Goal: Information Seeking & Learning: Learn about a topic

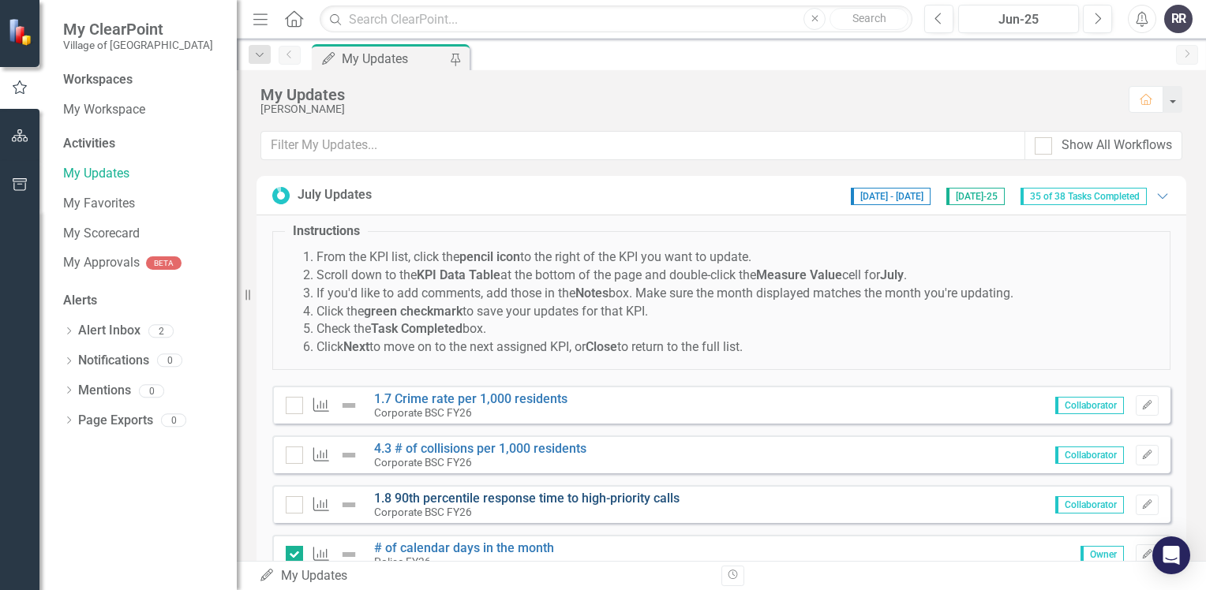
click at [454, 493] on link "1.8 90th percentile response time to high-priority calls" at bounding box center [526, 498] width 305 height 15
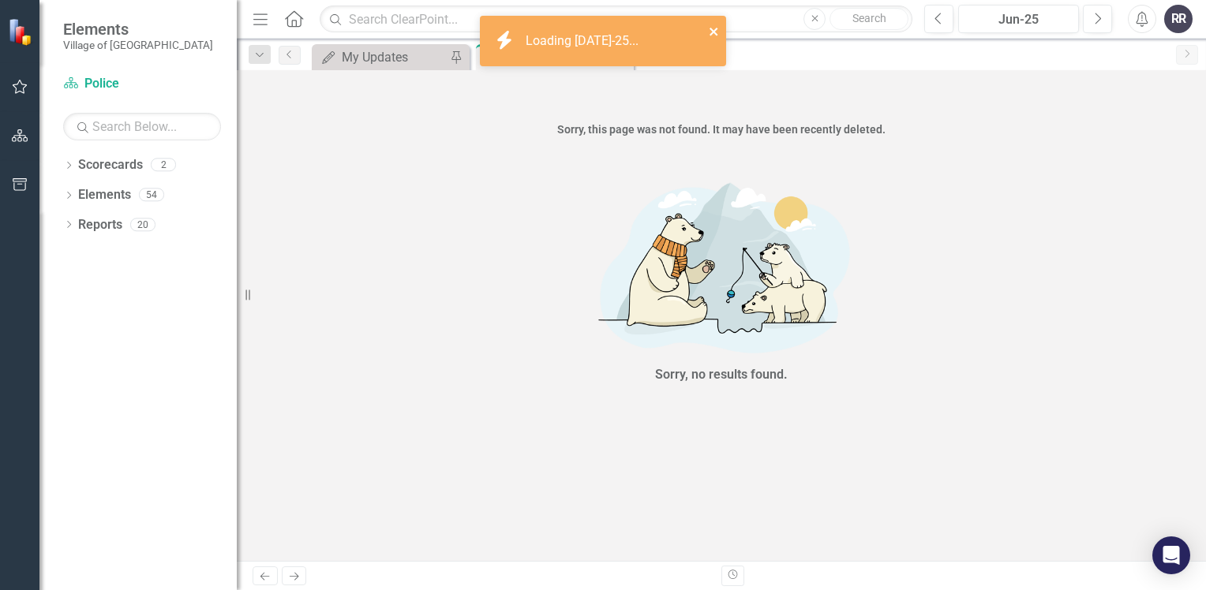
click at [717, 38] on icon "close" at bounding box center [714, 31] width 11 height 13
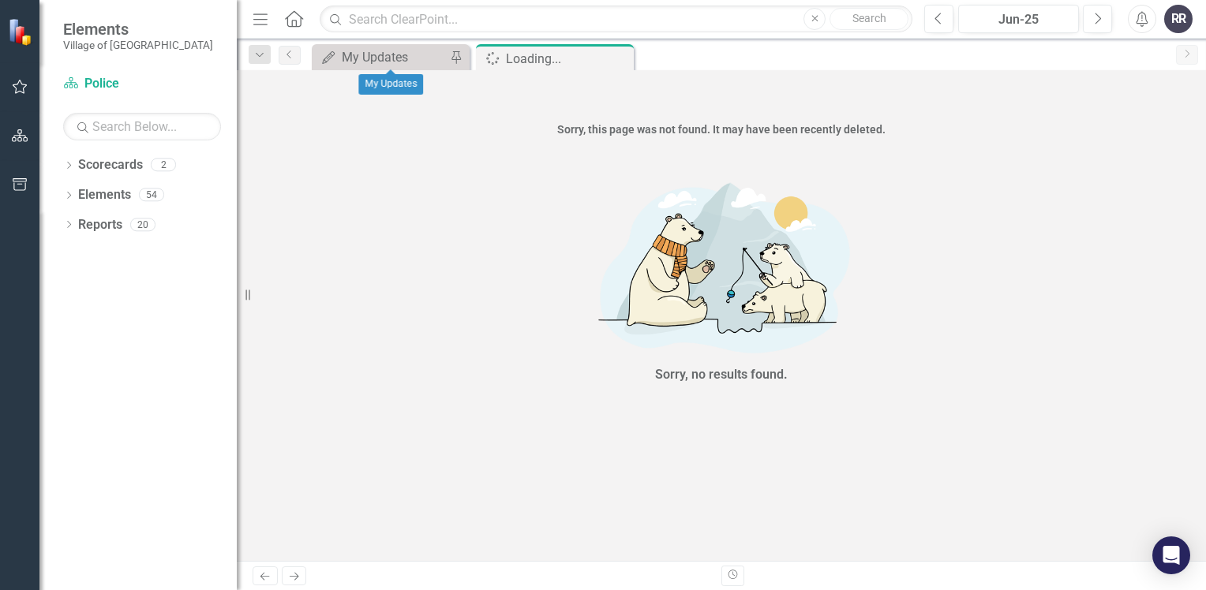
click at [352, 67] on div "My Updates My Updates Pin" at bounding box center [391, 57] width 158 height 26
click at [399, 62] on div "My Updates" at bounding box center [394, 57] width 104 height 20
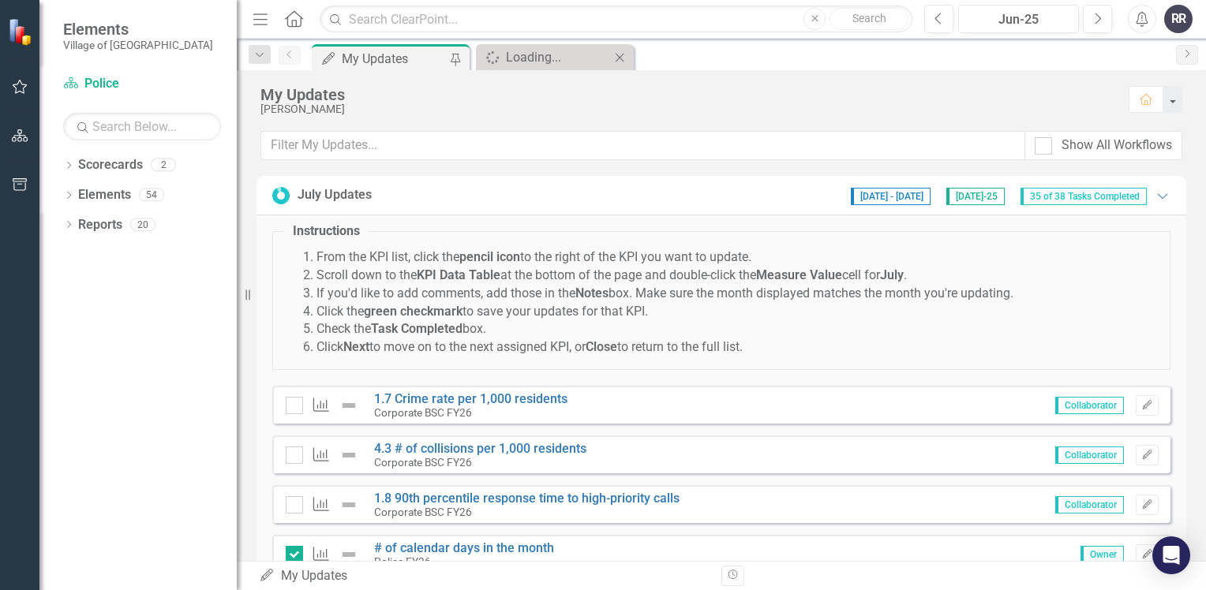
click at [624, 58] on icon "Close" at bounding box center [620, 57] width 16 height 13
click at [515, 444] on link "4.3 # of collisions per 1,000 residents" at bounding box center [480, 448] width 212 height 15
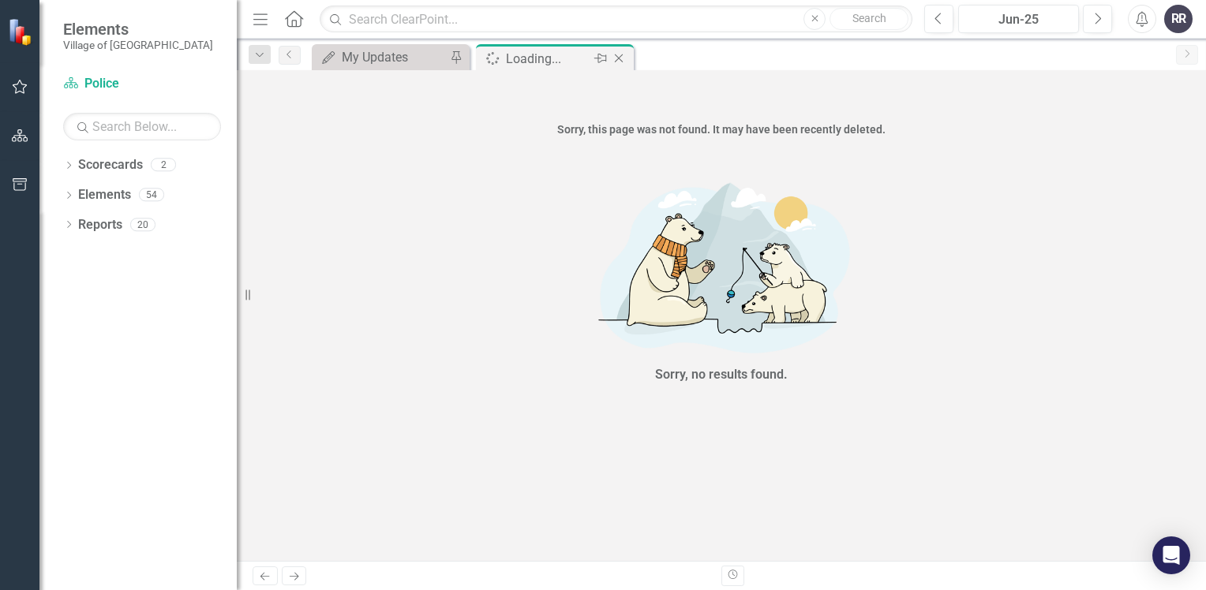
click at [620, 55] on icon "Close" at bounding box center [619, 58] width 16 height 13
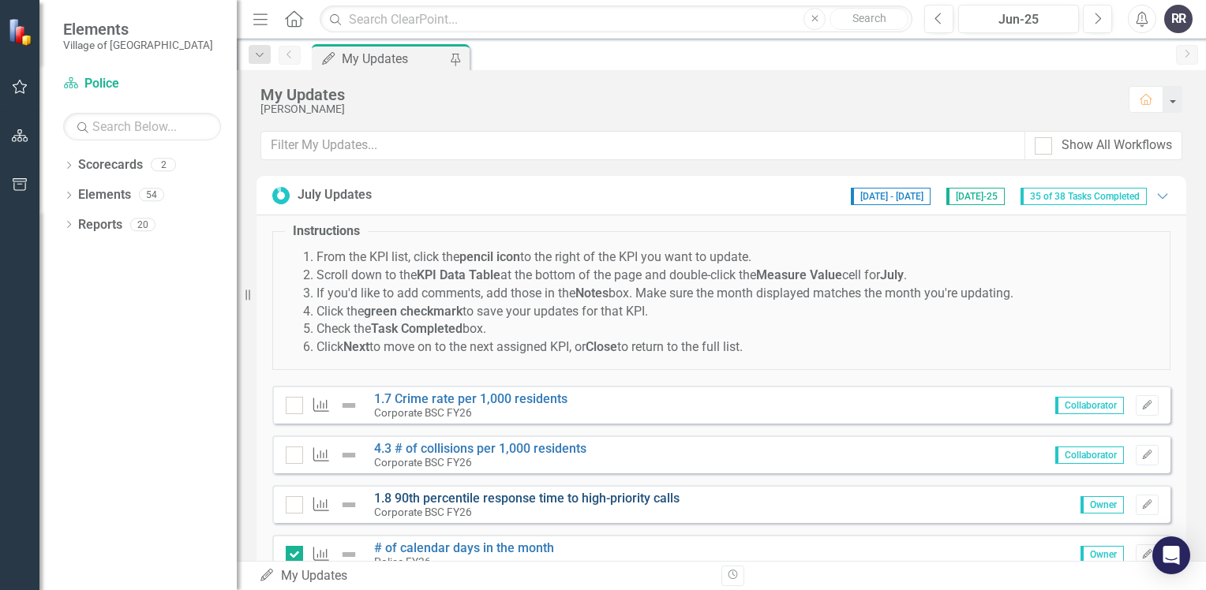
click at [528, 496] on link "1.8 90th percentile response time to high-priority calls" at bounding box center [526, 498] width 305 height 15
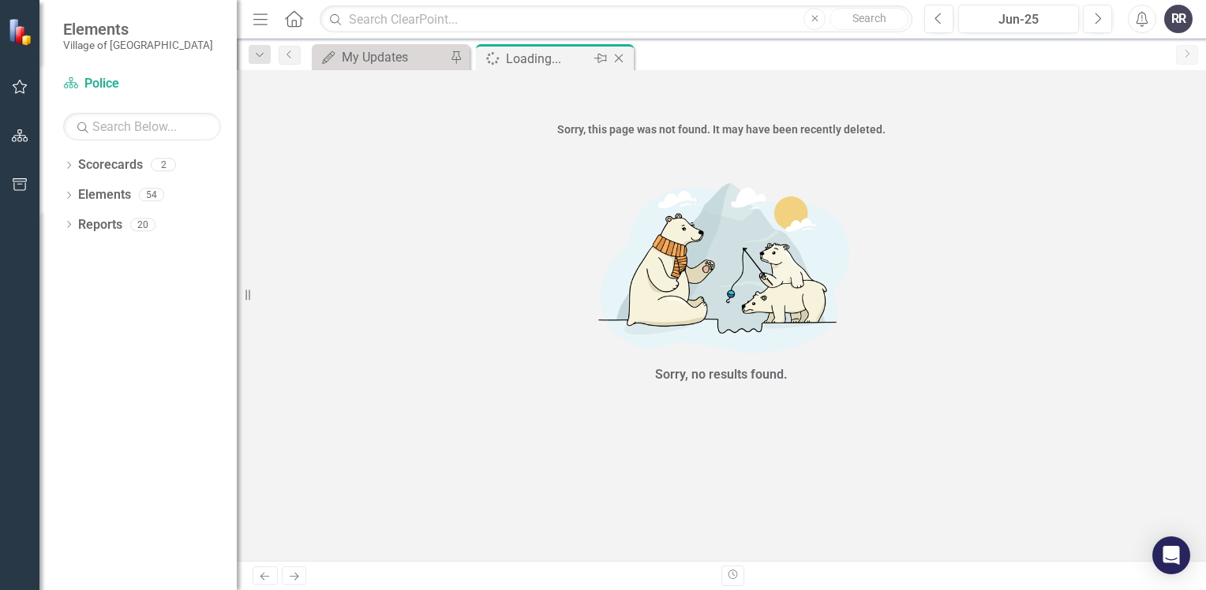
click at [621, 56] on icon "Close" at bounding box center [619, 58] width 16 height 13
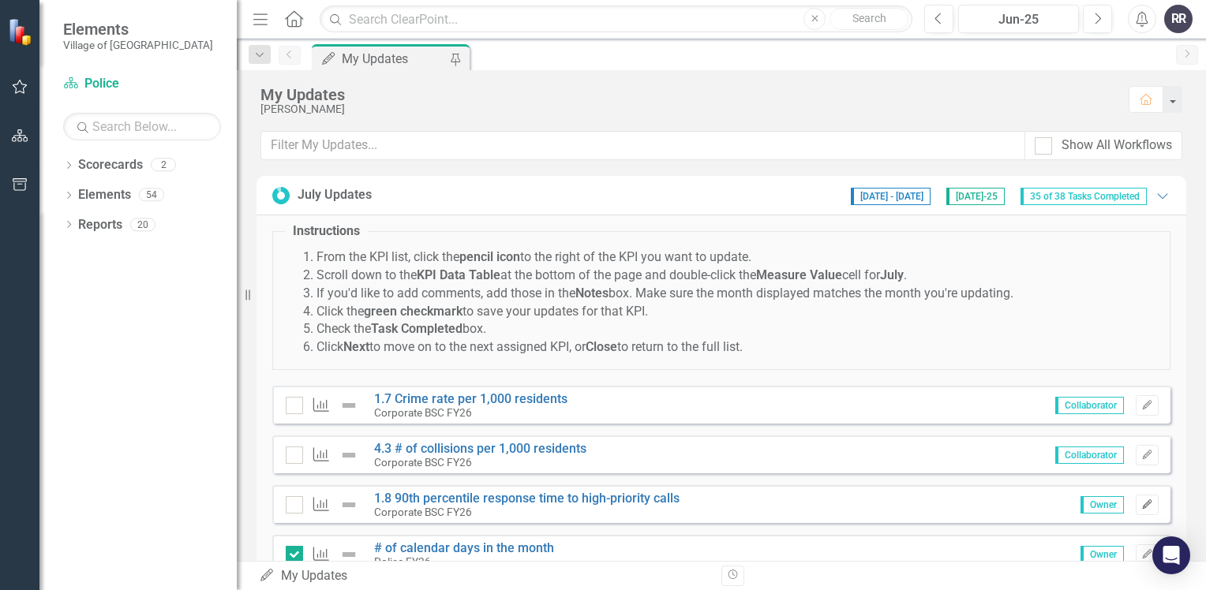
click at [1141, 508] on icon "Edit" at bounding box center [1147, 504] width 12 height 9
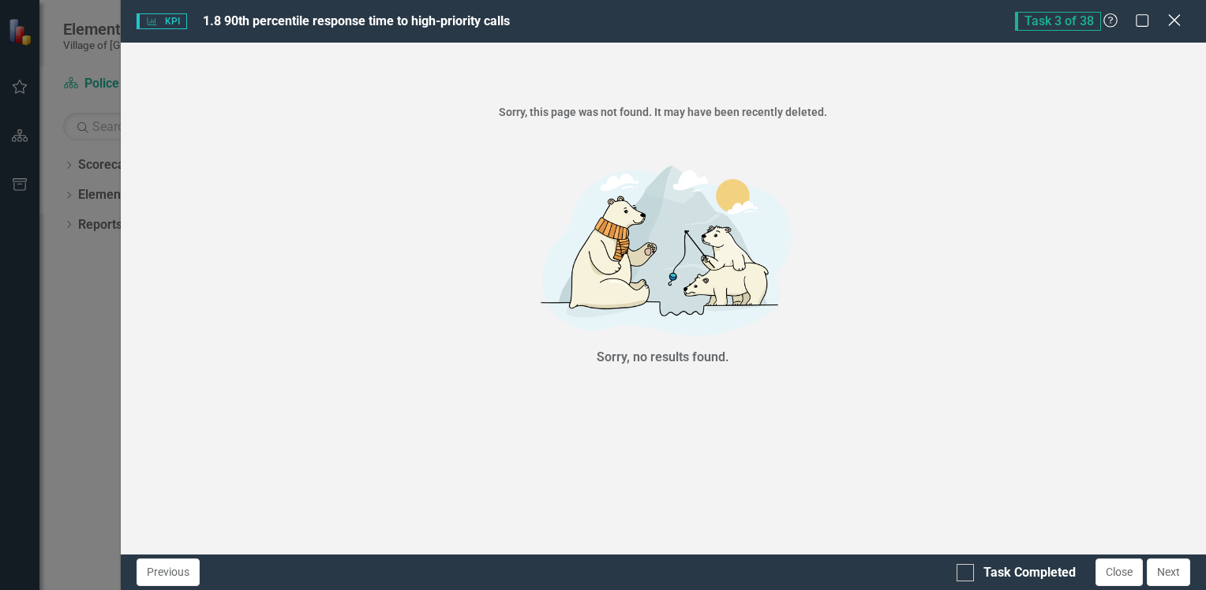
click at [1178, 21] on icon "Close" at bounding box center [1174, 20] width 20 height 15
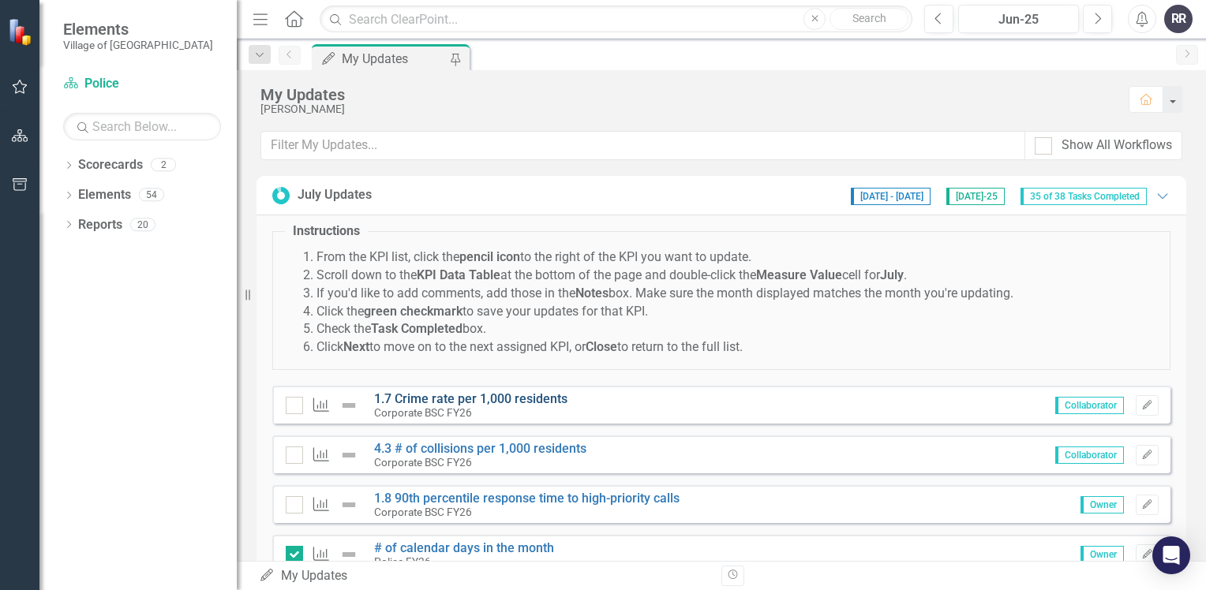
click at [519, 404] on link "1.7 Crime rate per 1,000 residents" at bounding box center [470, 398] width 193 height 15
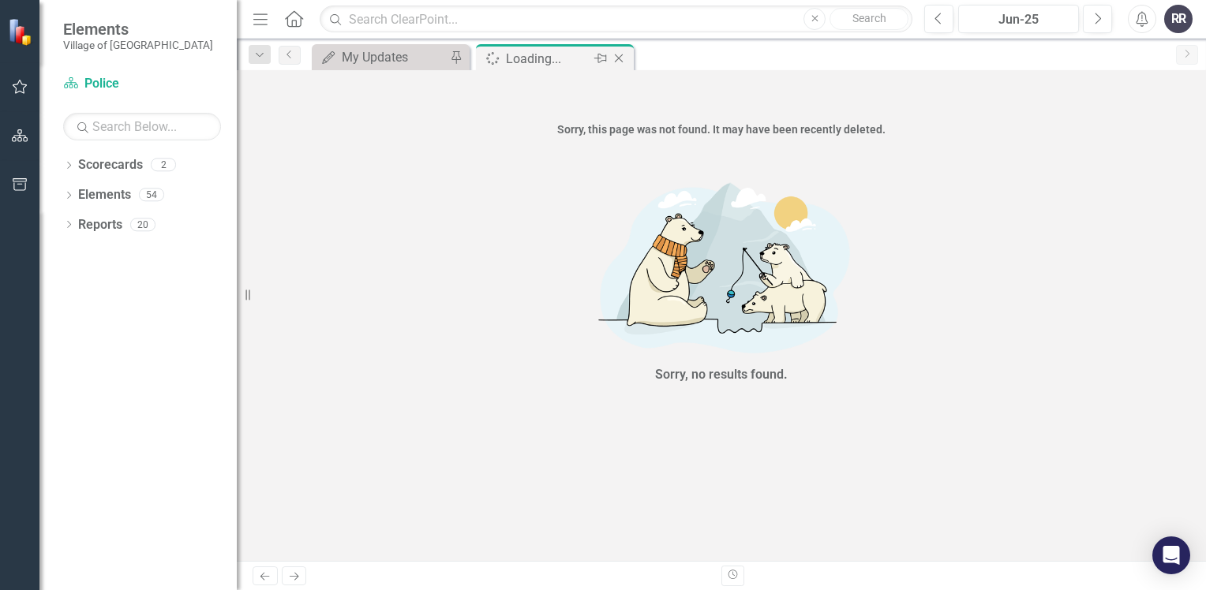
click at [621, 64] on icon "Close" at bounding box center [619, 58] width 16 height 13
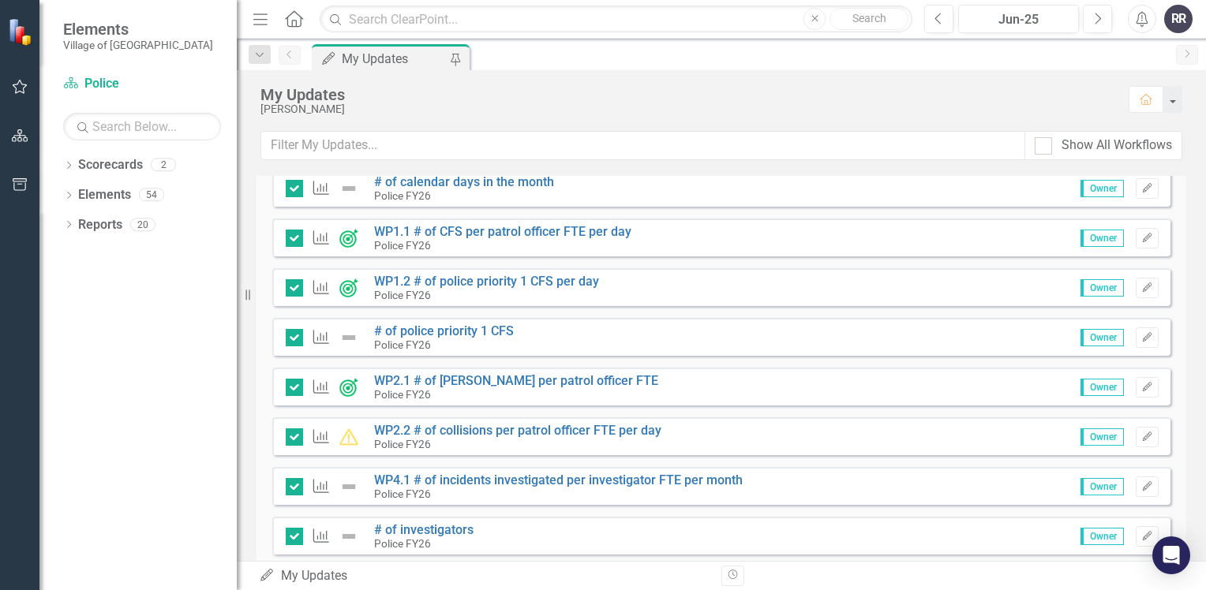
scroll to position [395, 0]
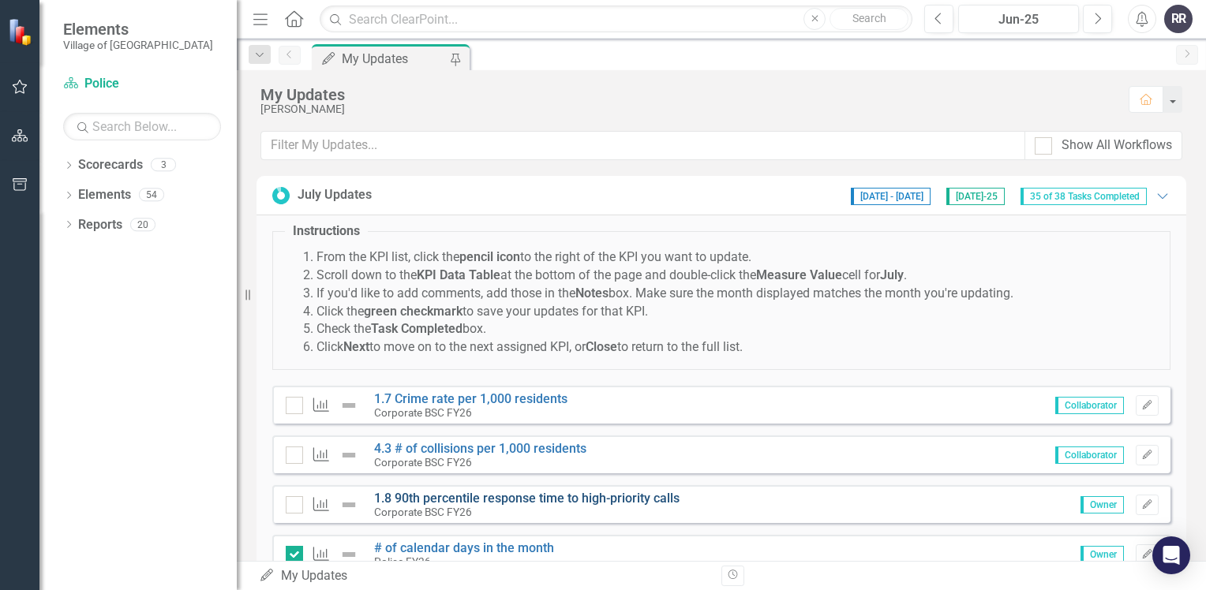
click at [537, 497] on link "1.8 90th percentile response time to high-priority calls" at bounding box center [526, 498] width 305 height 15
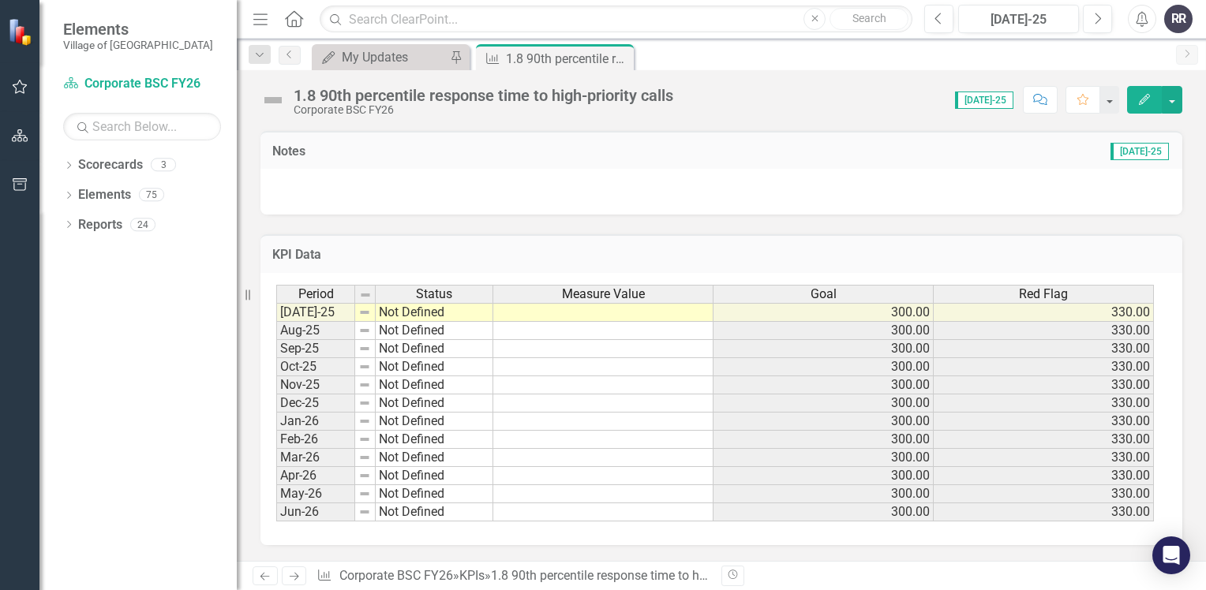
scroll to position [483, 0]
click at [523, 315] on td at bounding box center [603, 312] width 220 height 19
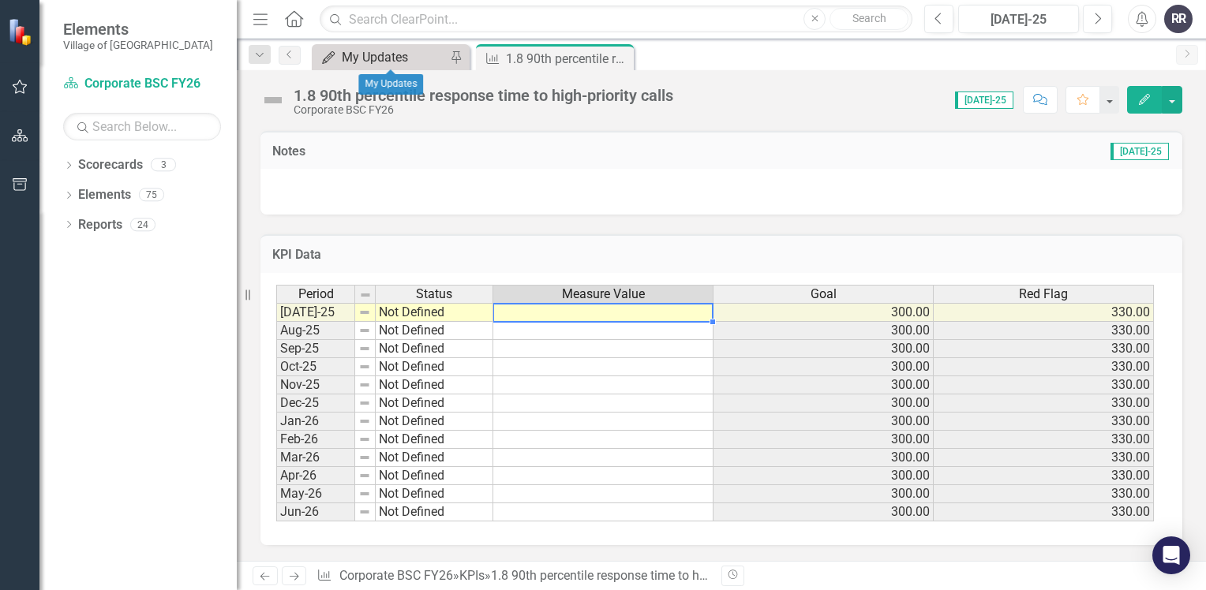
click at [410, 65] on div "My Updates" at bounding box center [394, 57] width 104 height 20
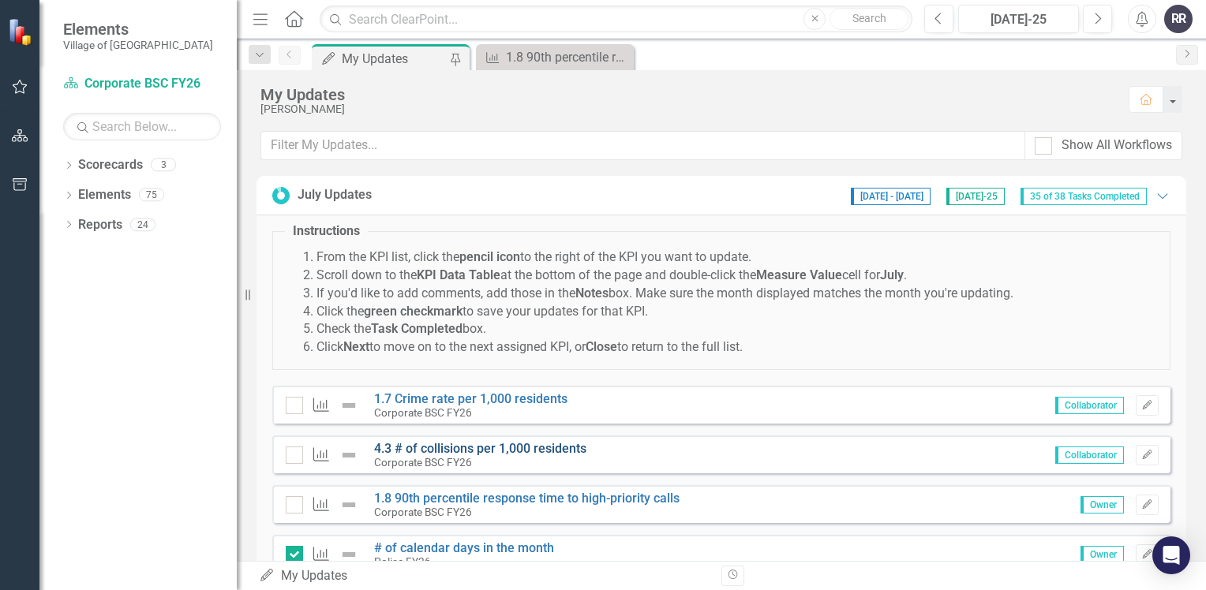
click at [539, 447] on link "4.3 # of collisions per 1,000 residents" at bounding box center [480, 448] width 212 height 15
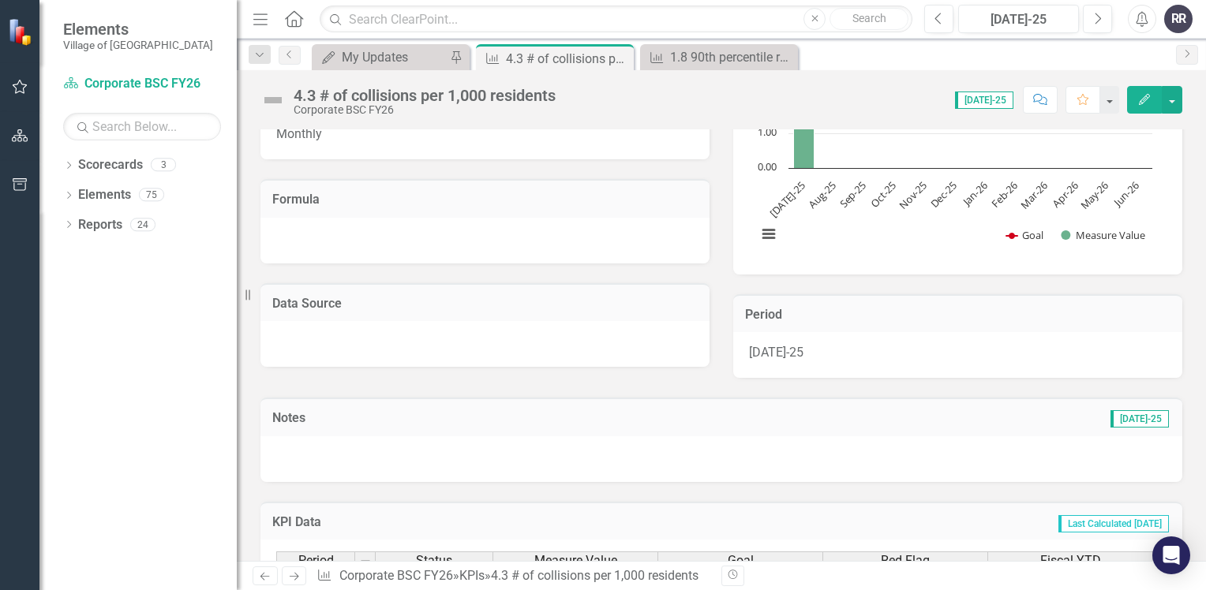
scroll to position [316, 0]
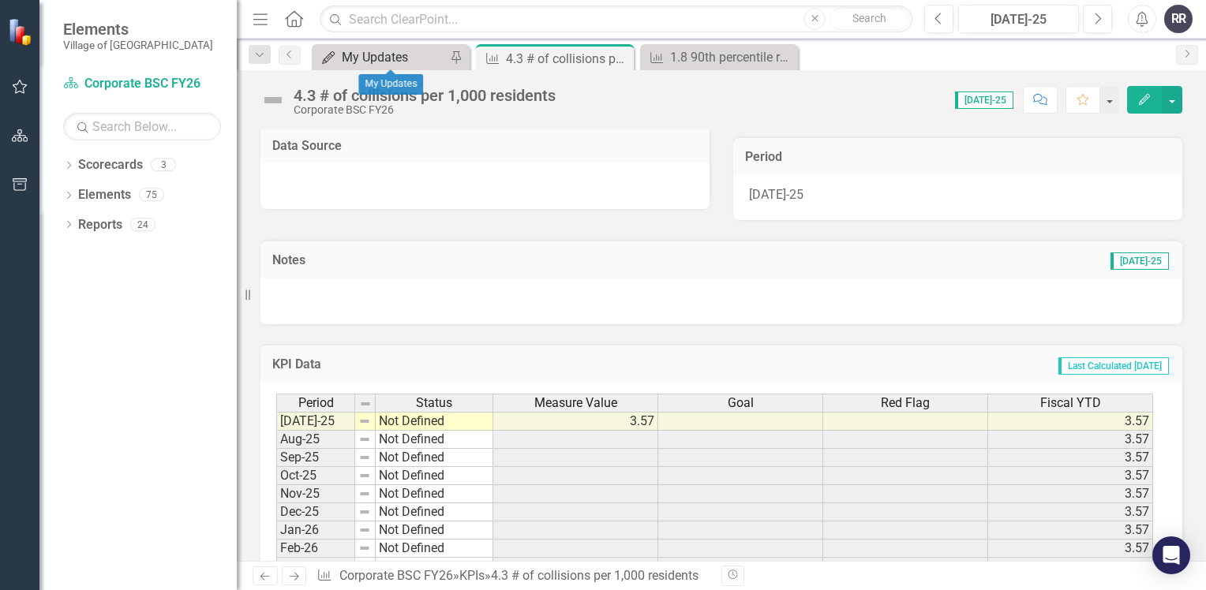
click at [369, 54] on div "My Updates" at bounding box center [394, 57] width 104 height 20
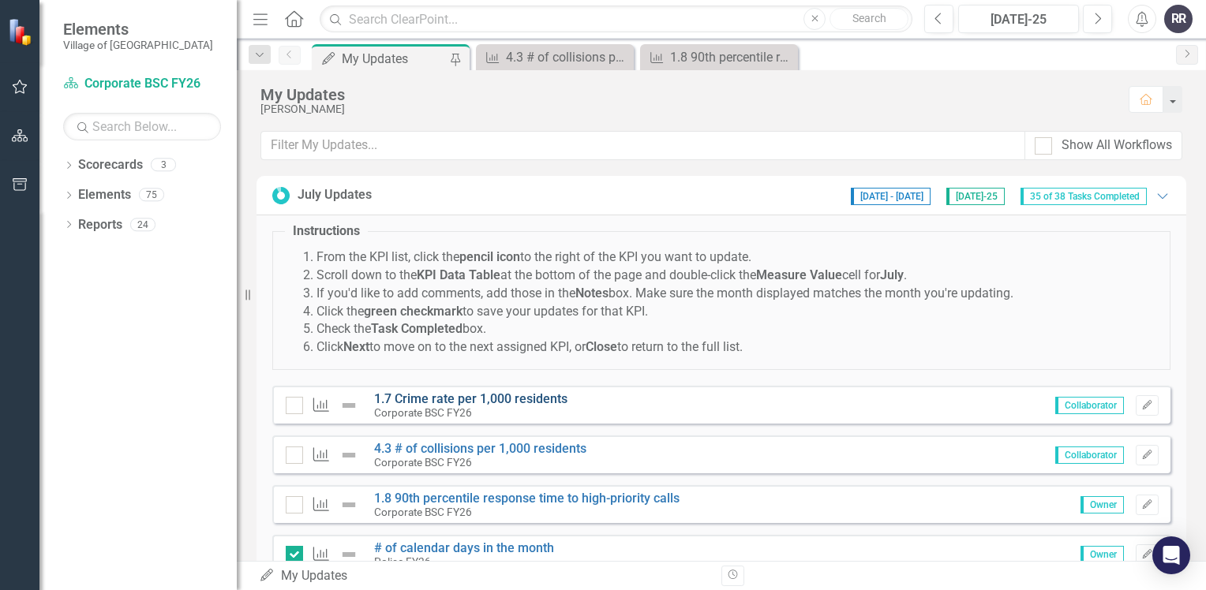
click at [467, 395] on link "1.7 Crime rate per 1,000 residents" at bounding box center [470, 398] width 193 height 15
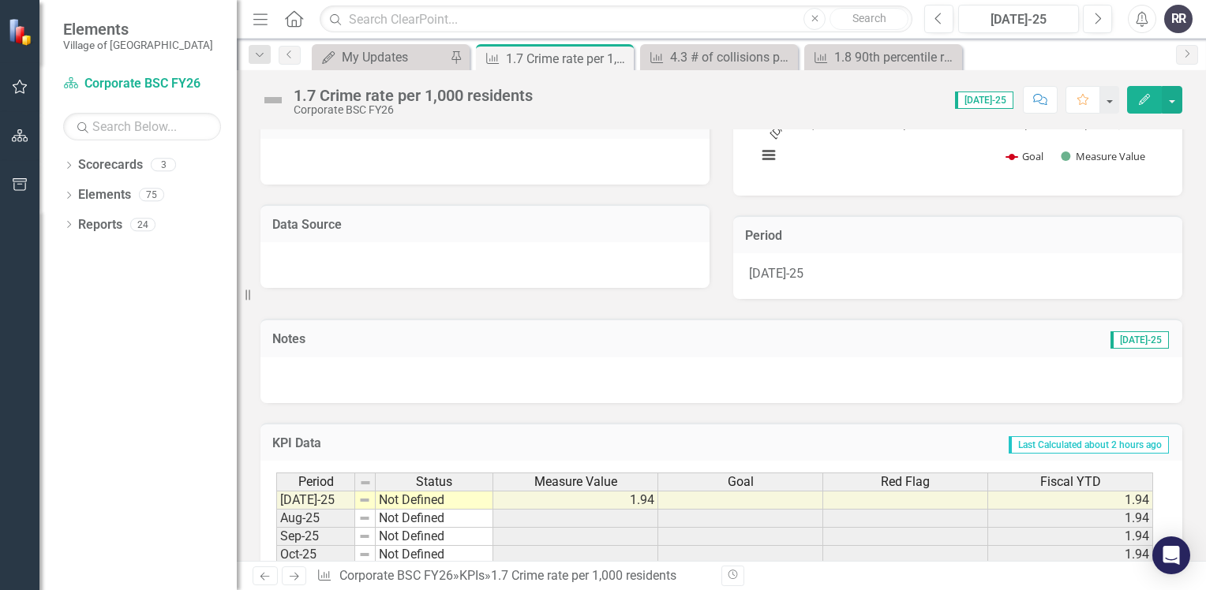
scroll to position [316, 0]
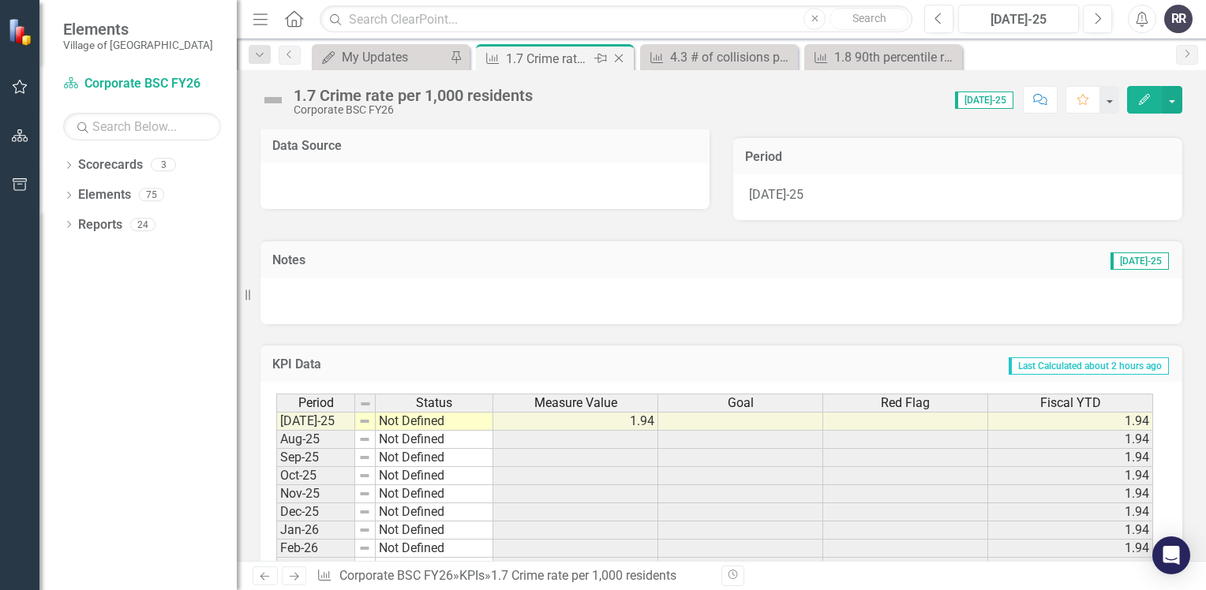
click at [614, 62] on icon "Close" at bounding box center [619, 58] width 16 height 13
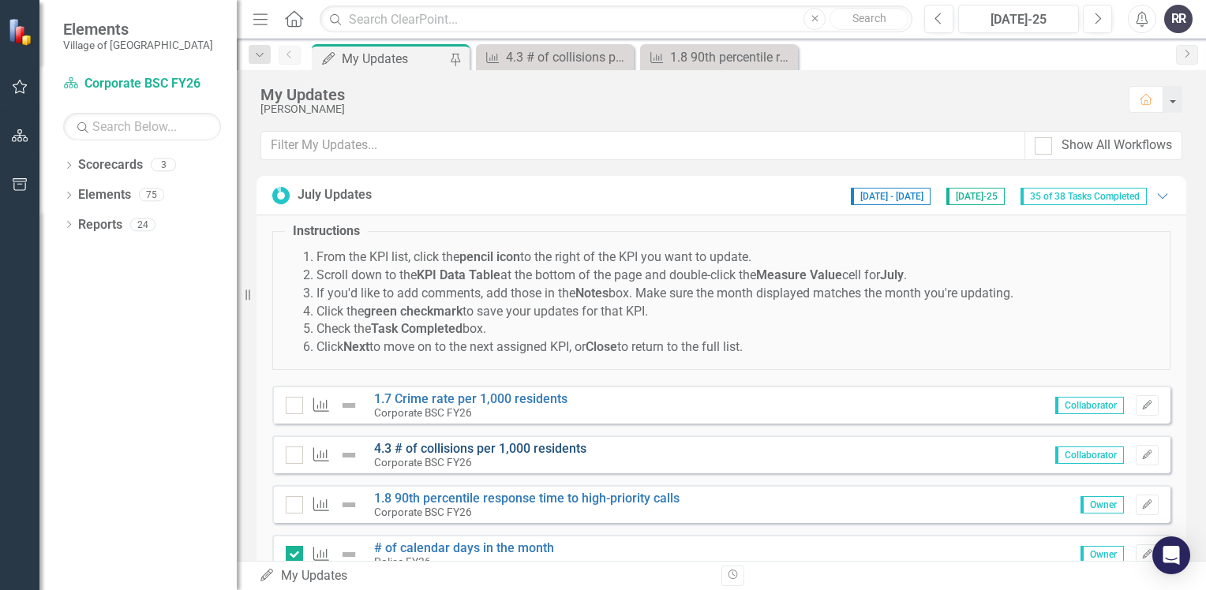
click at [486, 448] on link "4.3 # of collisions per 1,000 residents" at bounding box center [480, 448] width 212 height 15
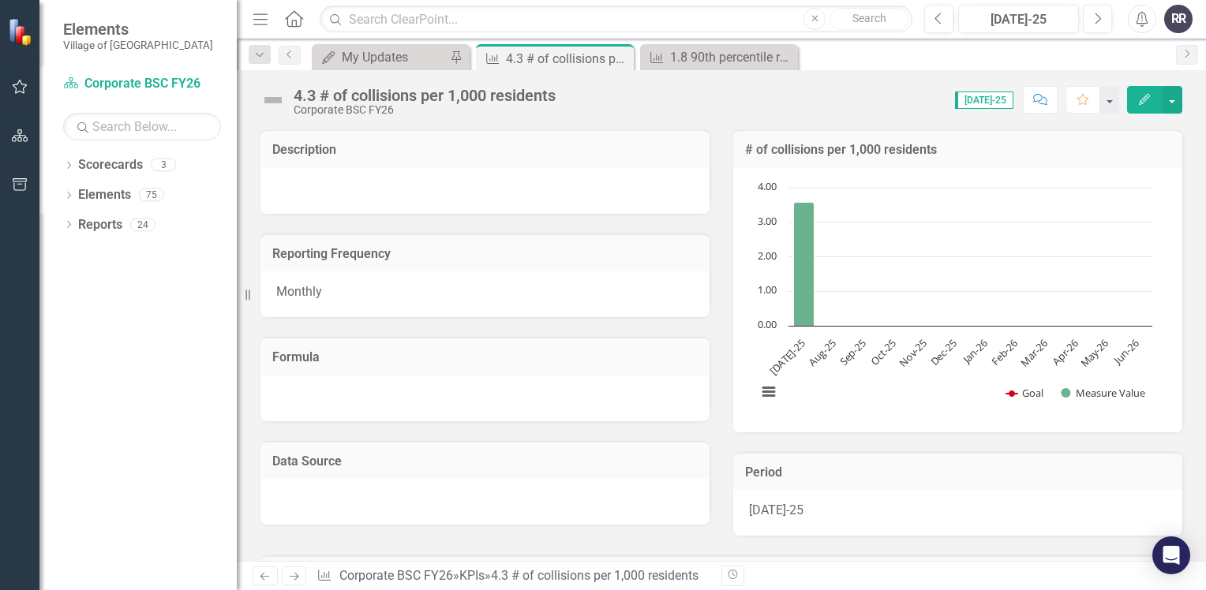
scroll to position [237, 0]
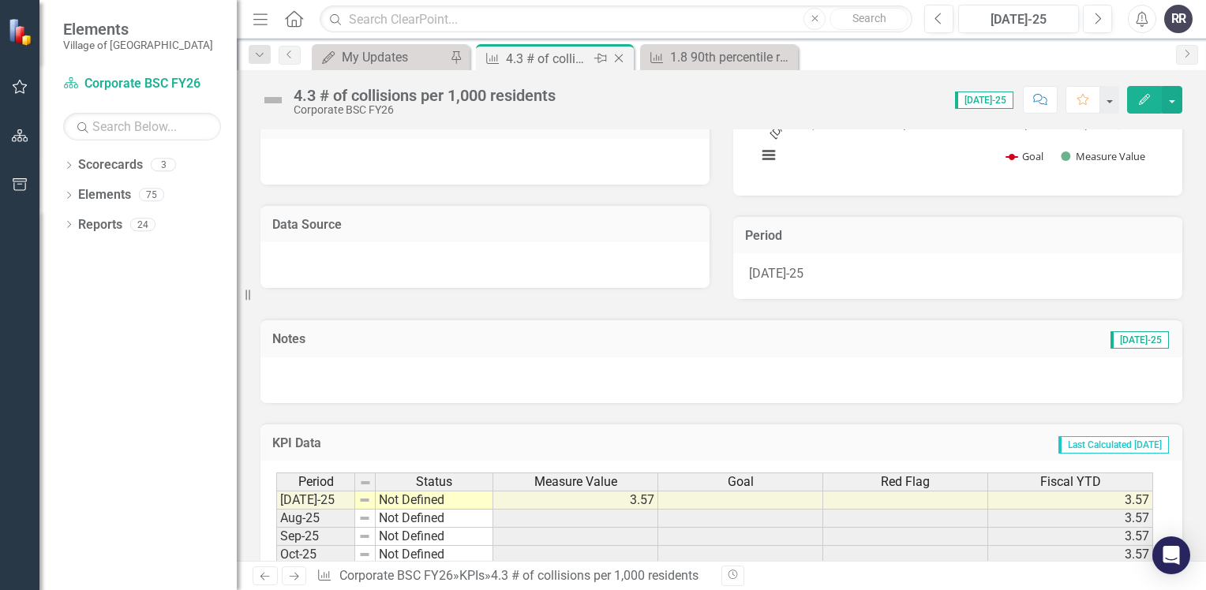
click at [620, 60] on icon "Close" at bounding box center [619, 58] width 16 height 13
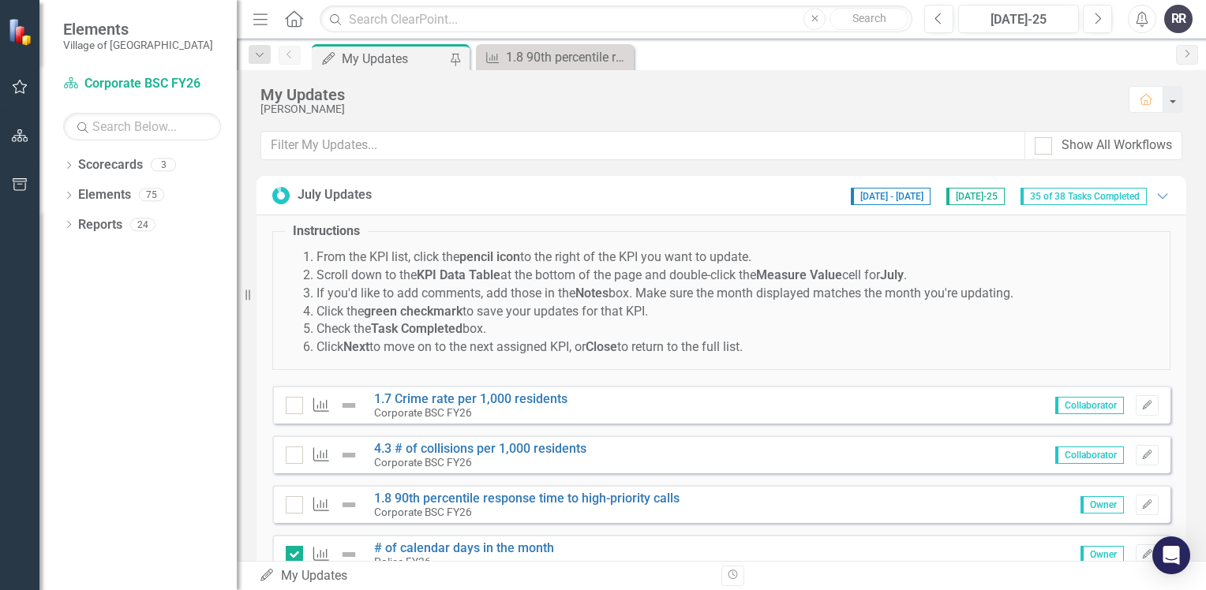
click at [406, 59] on div "My Updates" at bounding box center [394, 59] width 104 height 20
click at [1039, 144] on input "Show All Workflows" at bounding box center [1040, 142] width 10 height 10
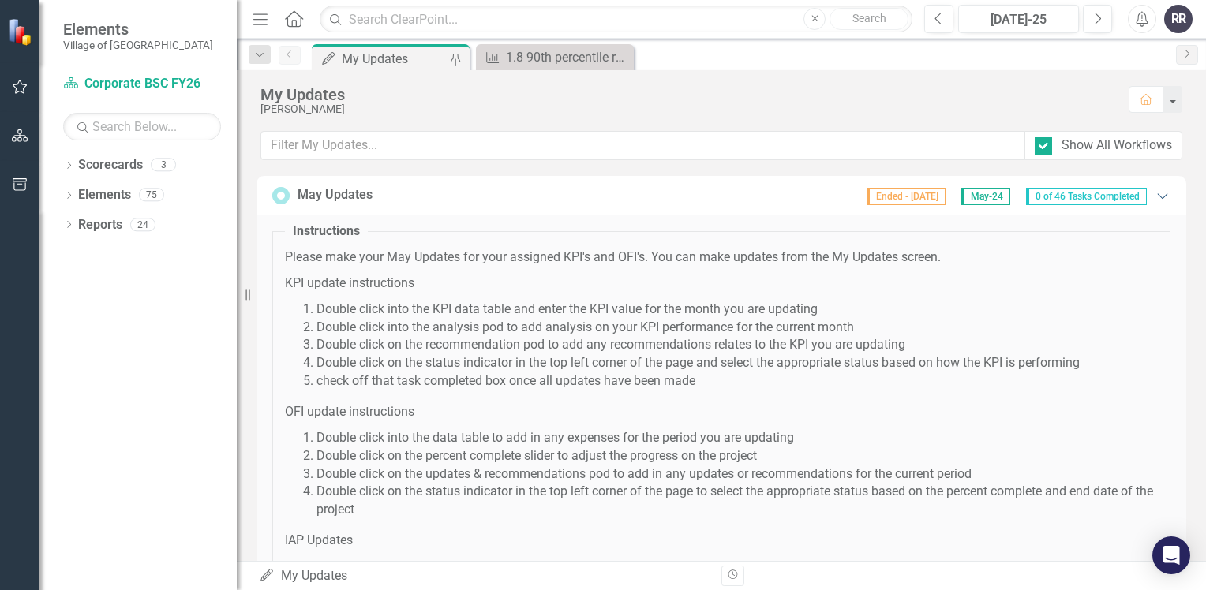
click at [1155, 199] on icon "Expanded" at bounding box center [1163, 195] width 16 height 13
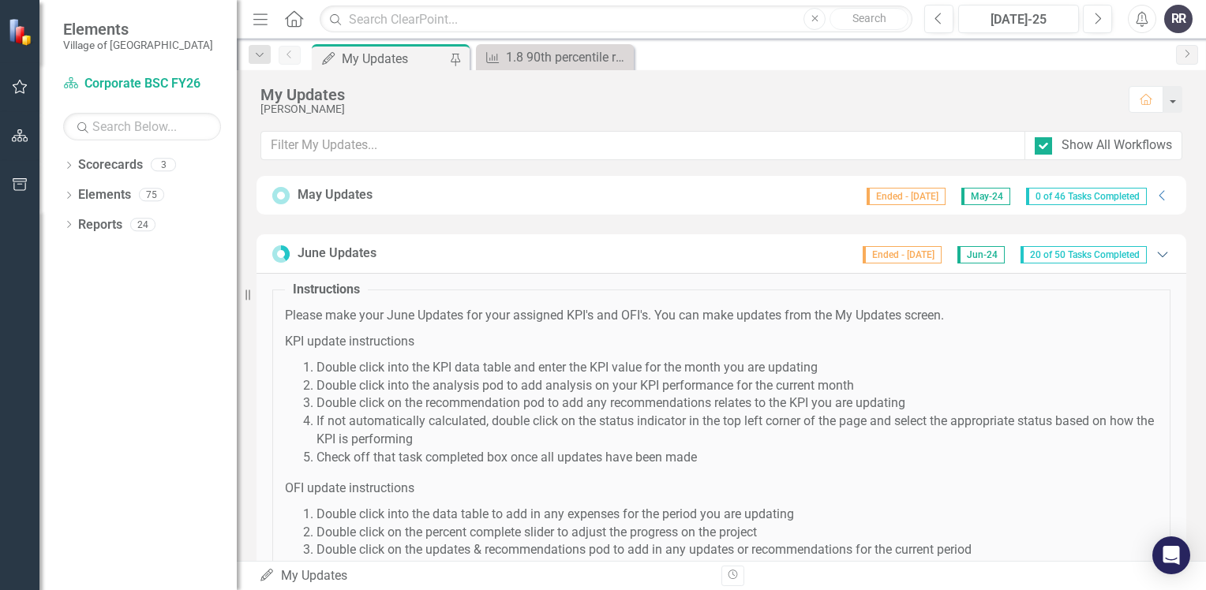
click at [1155, 252] on icon "Expanded" at bounding box center [1163, 254] width 16 height 13
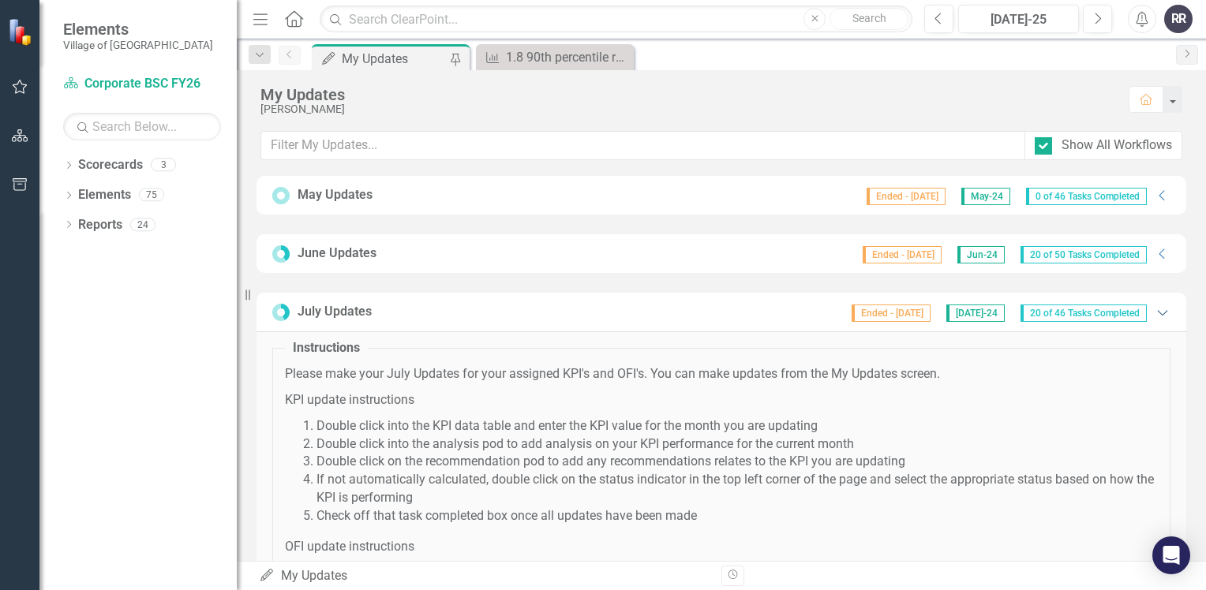
click at [1155, 310] on icon "Expanded" at bounding box center [1163, 312] width 16 height 13
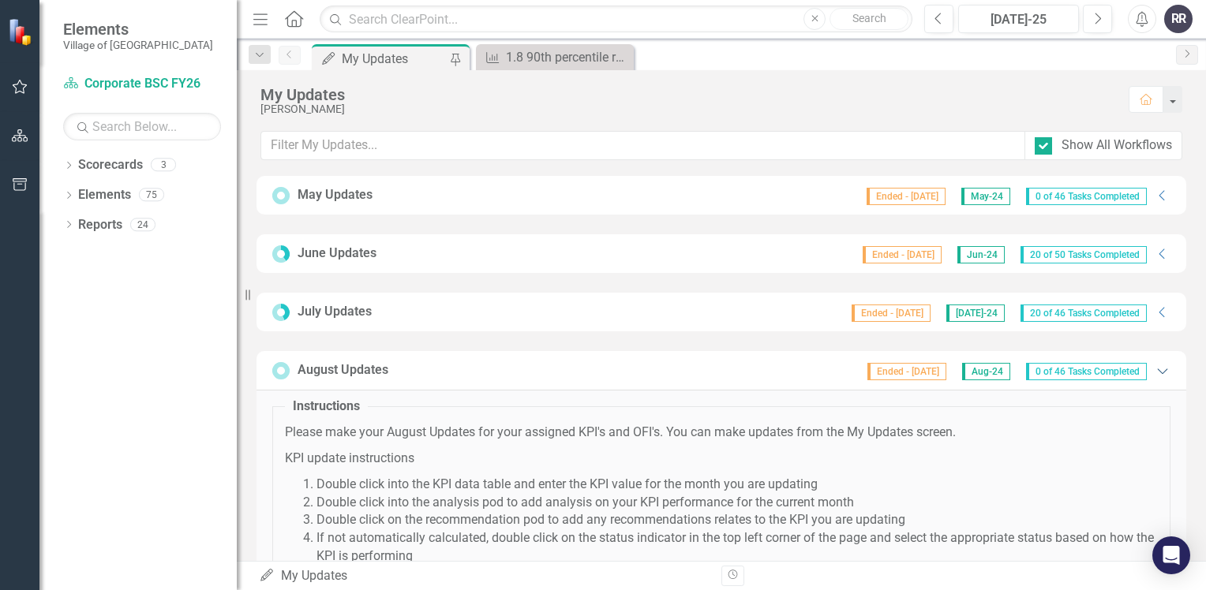
click at [1155, 370] on icon "Expanded" at bounding box center [1163, 371] width 16 height 13
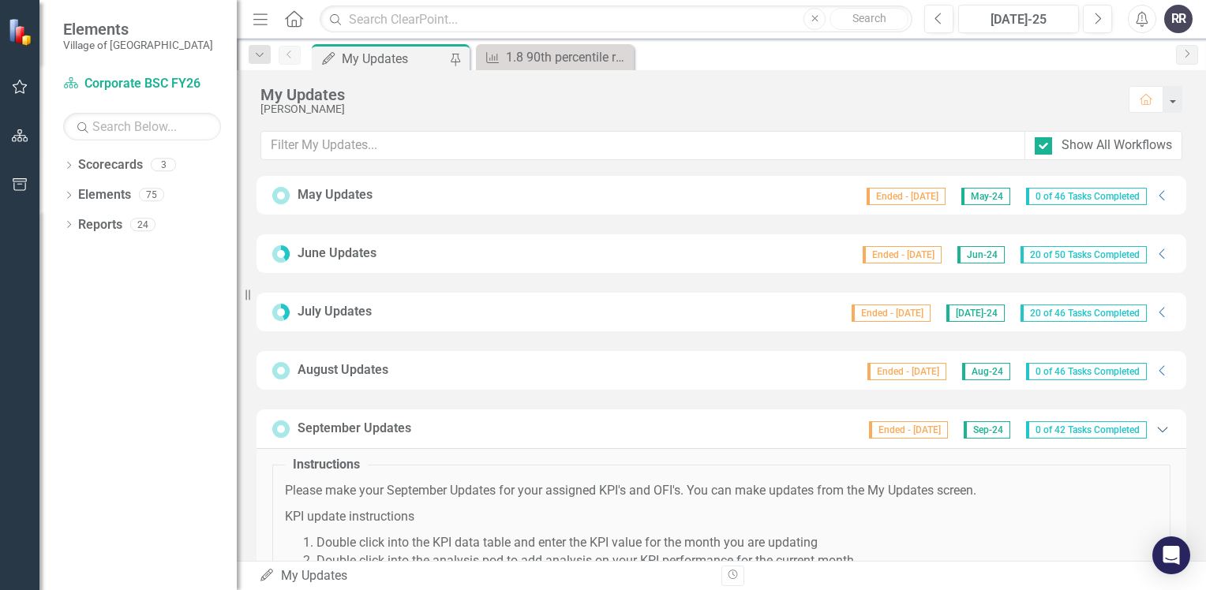
click at [1155, 423] on icon "Expanded" at bounding box center [1163, 429] width 16 height 13
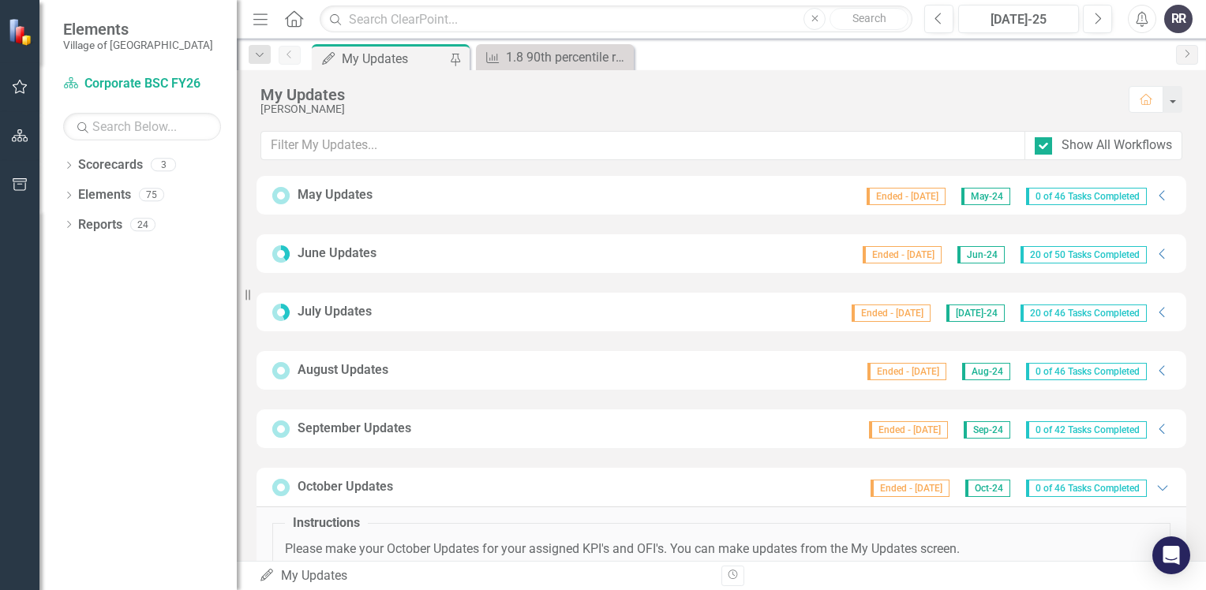
click at [1149, 492] on div "Ended - [DATE] Oct-24 0 of 46 Tasks Completed Expanded" at bounding box center [1017, 488] width 308 height 20
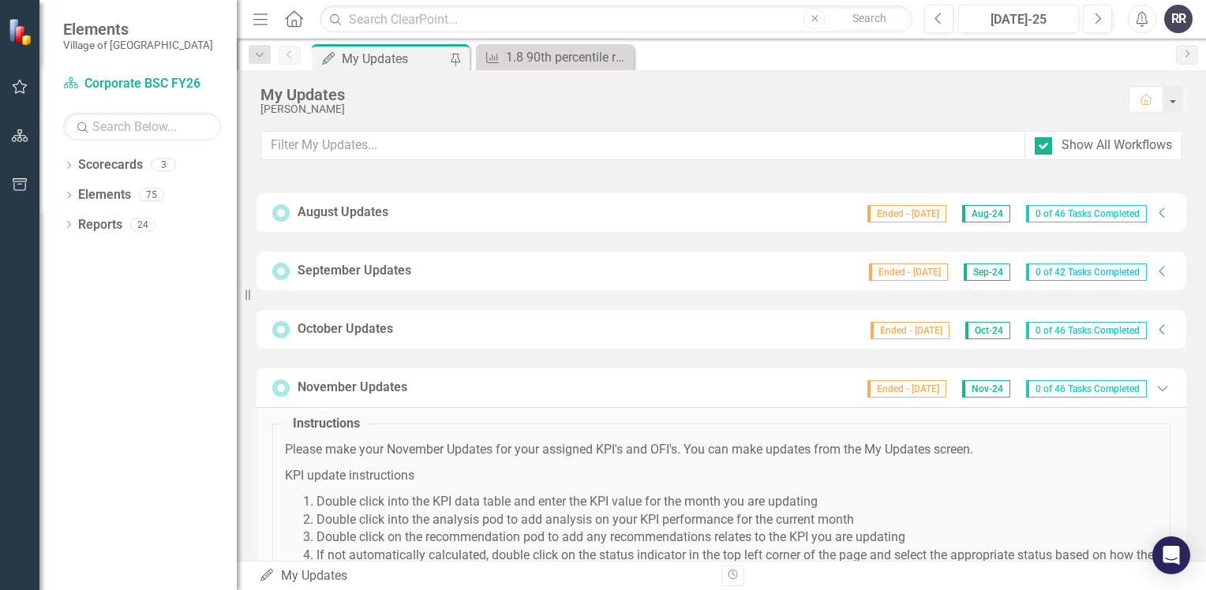
scroll to position [158, 0]
click at [1155, 387] on icon "Expanded" at bounding box center [1163, 388] width 16 height 13
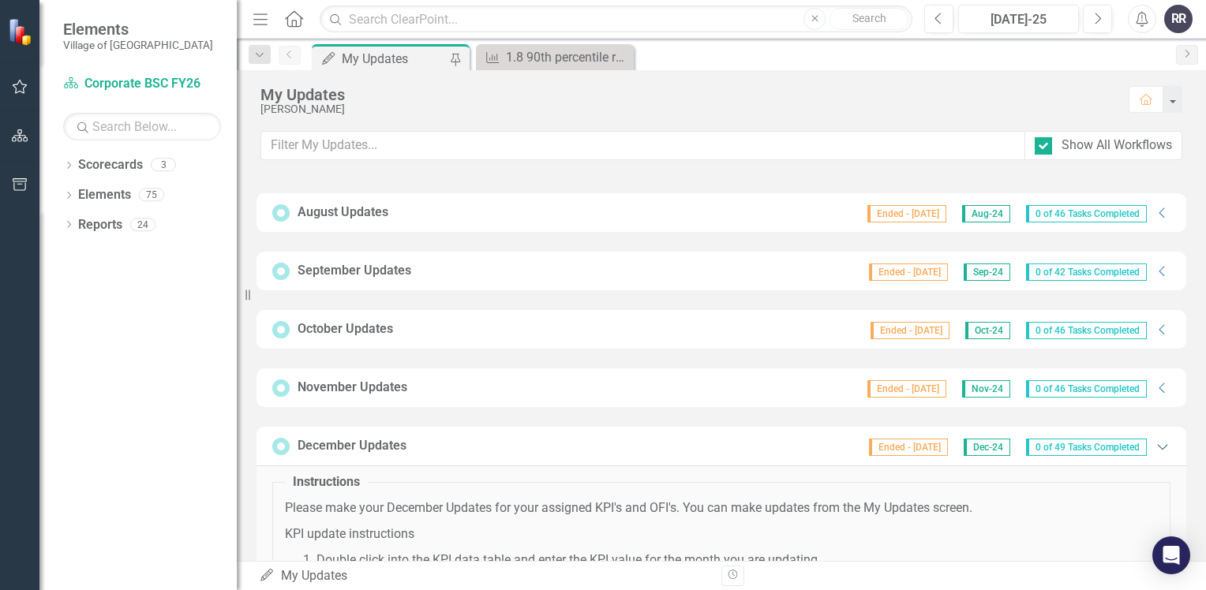
click at [1155, 444] on icon "Expanded" at bounding box center [1163, 446] width 16 height 13
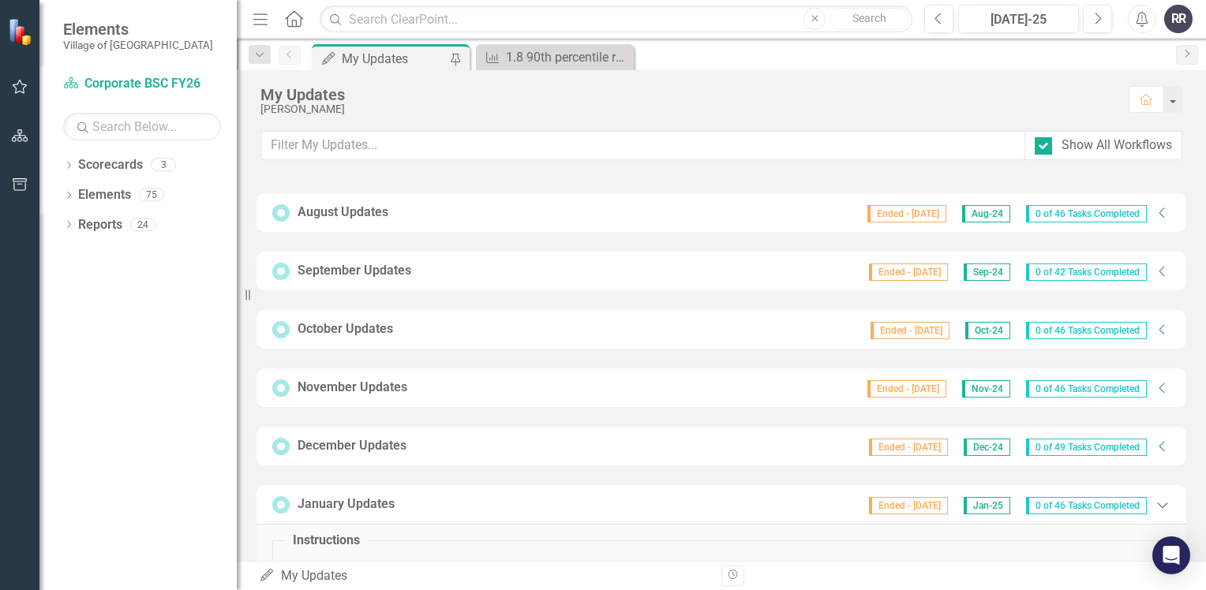
click at [1155, 499] on icon "Expanded" at bounding box center [1163, 505] width 16 height 13
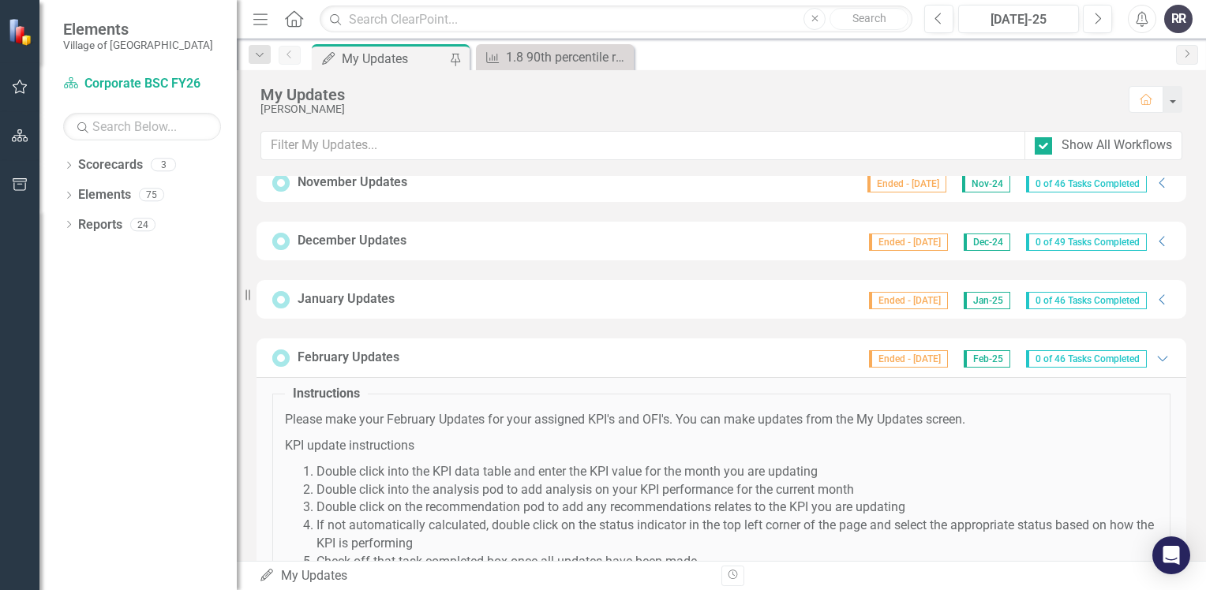
scroll to position [395, 0]
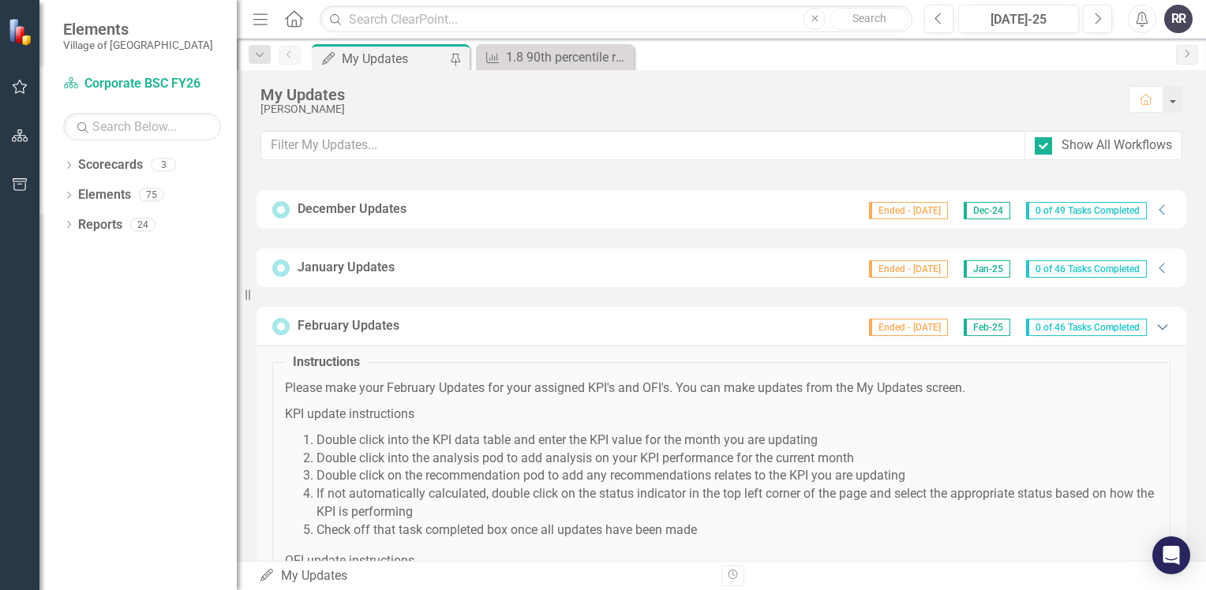
click at [1155, 322] on icon "Expanded" at bounding box center [1163, 326] width 16 height 13
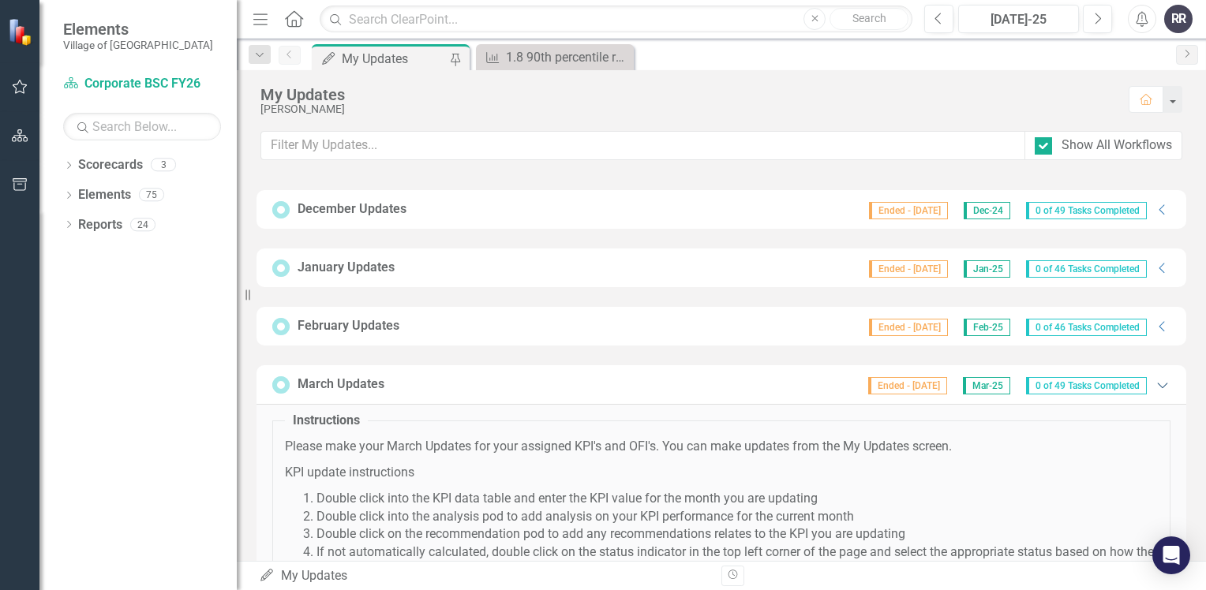
click at [1155, 384] on icon "Expanded" at bounding box center [1163, 385] width 16 height 13
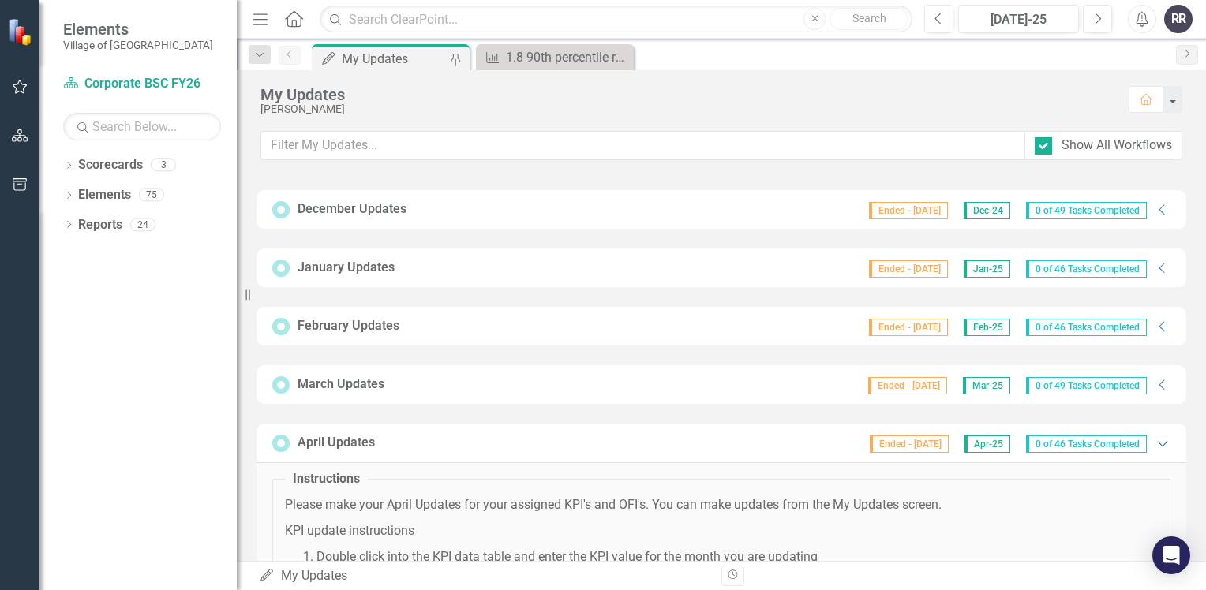
click at [1155, 437] on icon "Expanded" at bounding box center [1163, 443] width 16 height 13
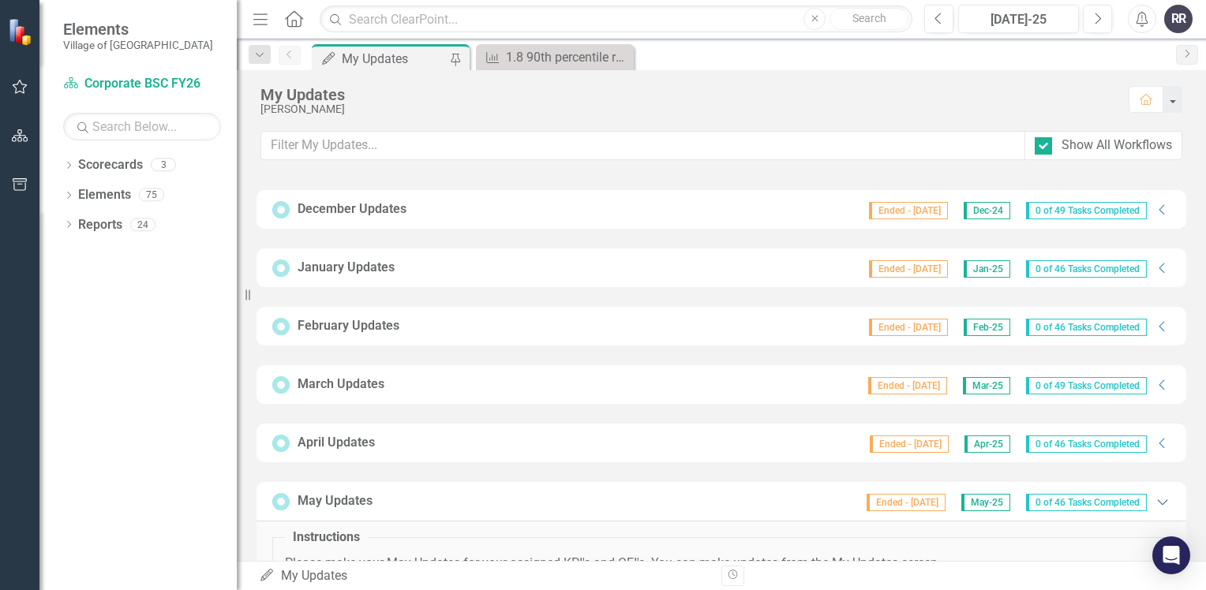
click at [1155, 500] on icon "Expanded" at bounding box center [1163, 502] width 16 height 13
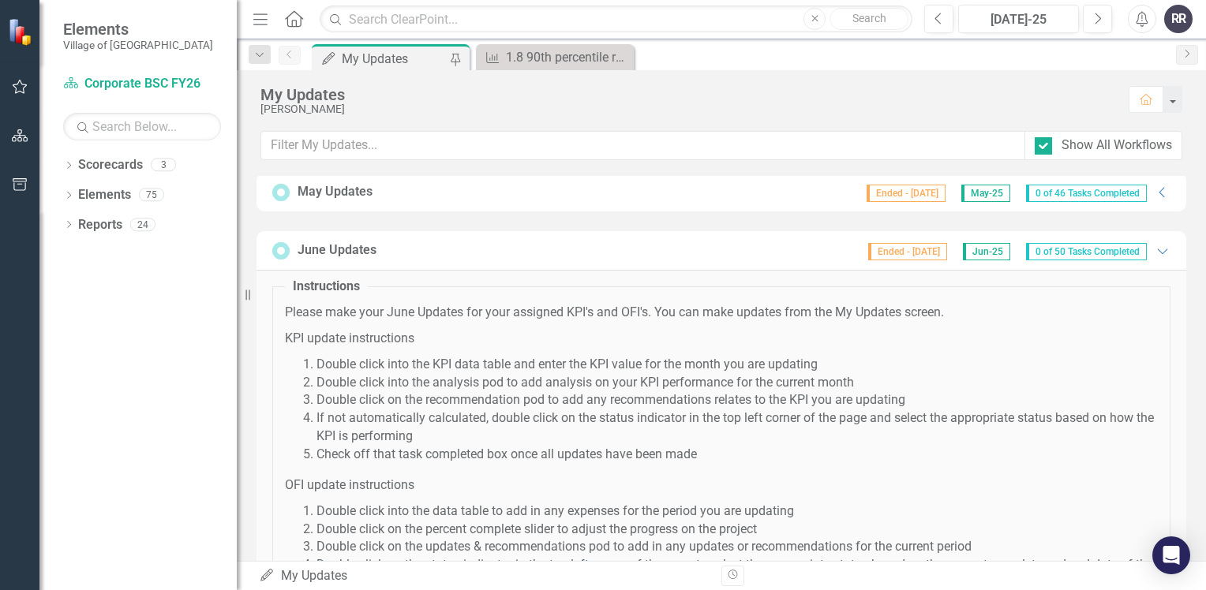
scroll to position [710, 0]
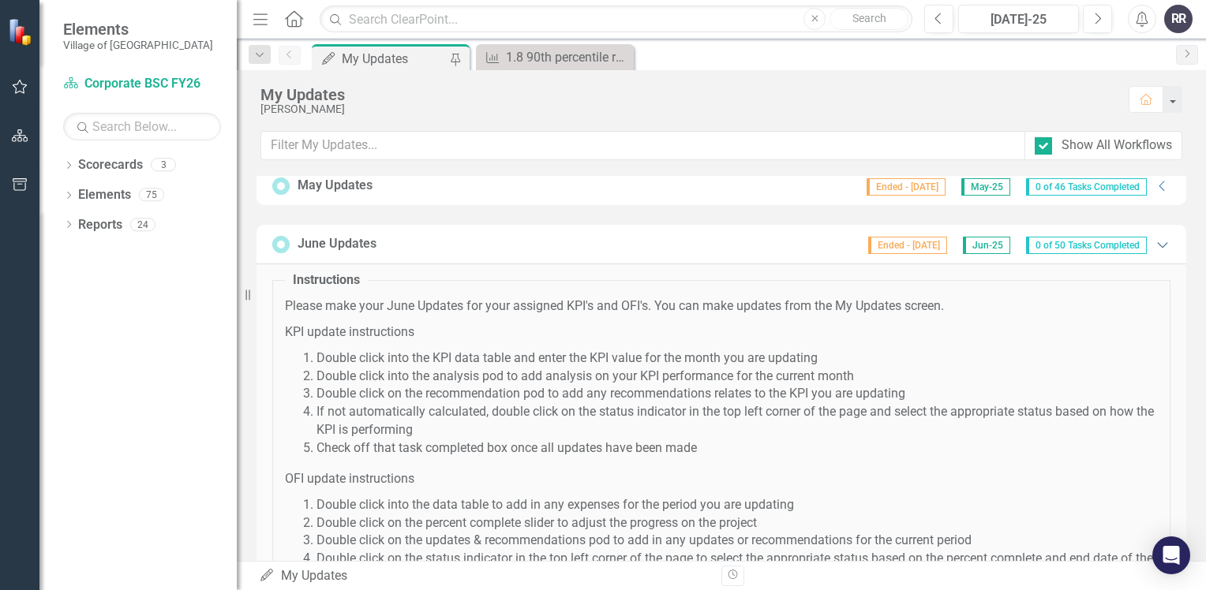
click at [1155, 239] on icon "Expanded" at bounding box center [1163, 244] width 16 height 13
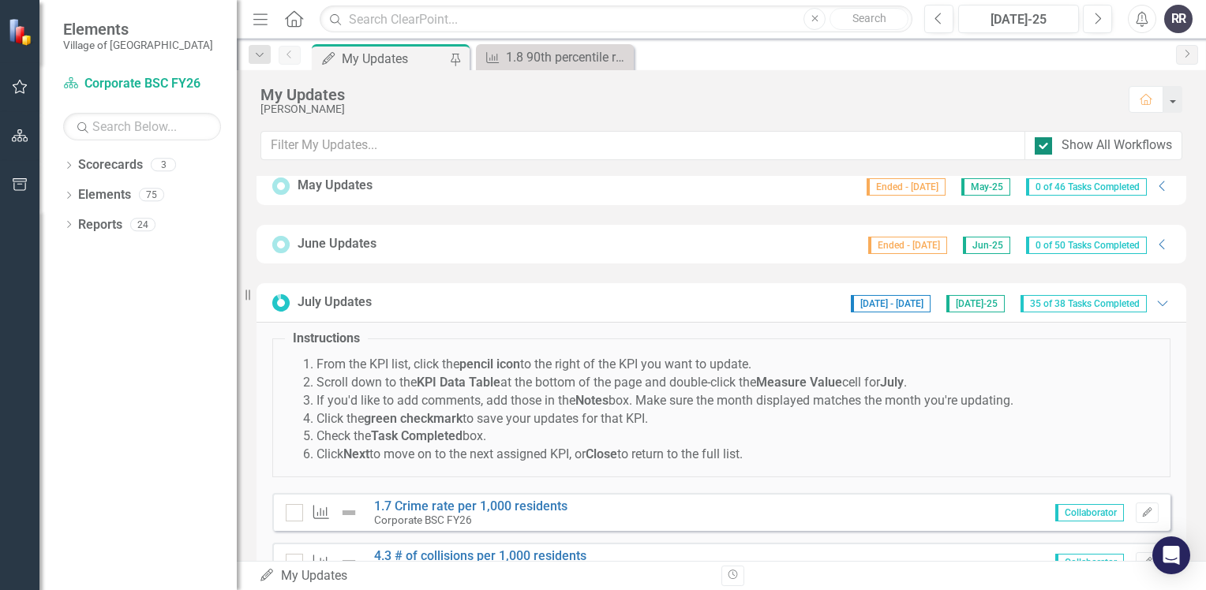
click at [1045, 149] on div at bounding box center [1043, 145] width 17 height 17
click at [1045, 148] on input "Show All Workflows" at bounding box center [1040, 142] width 10 height 10
checkbox input "false"
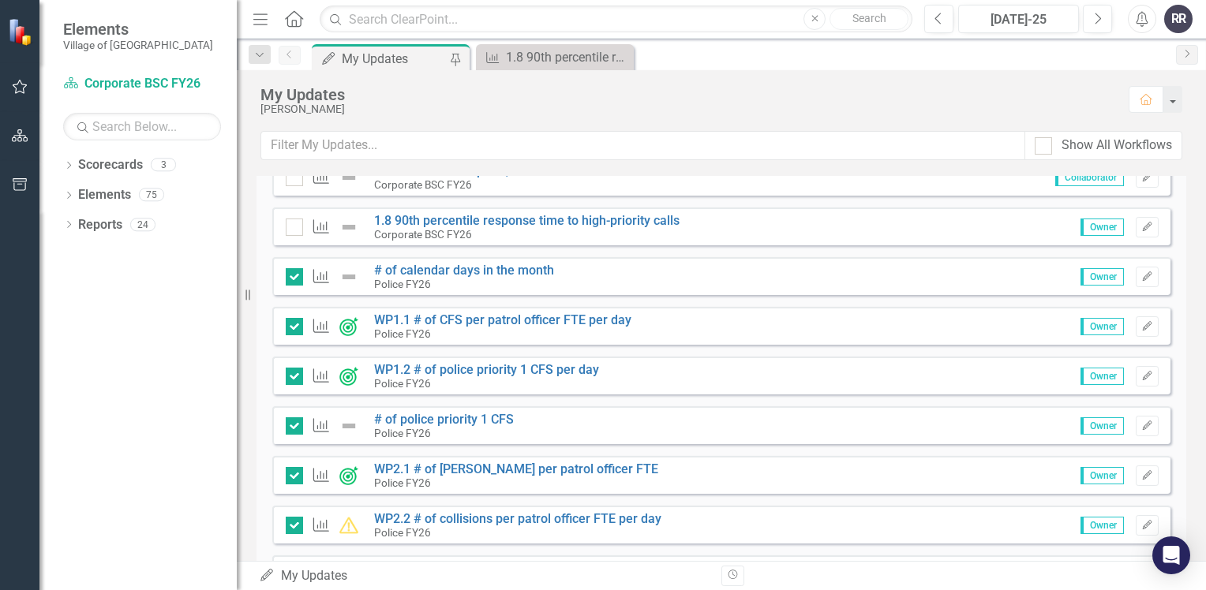
scroll to position [0, 0]
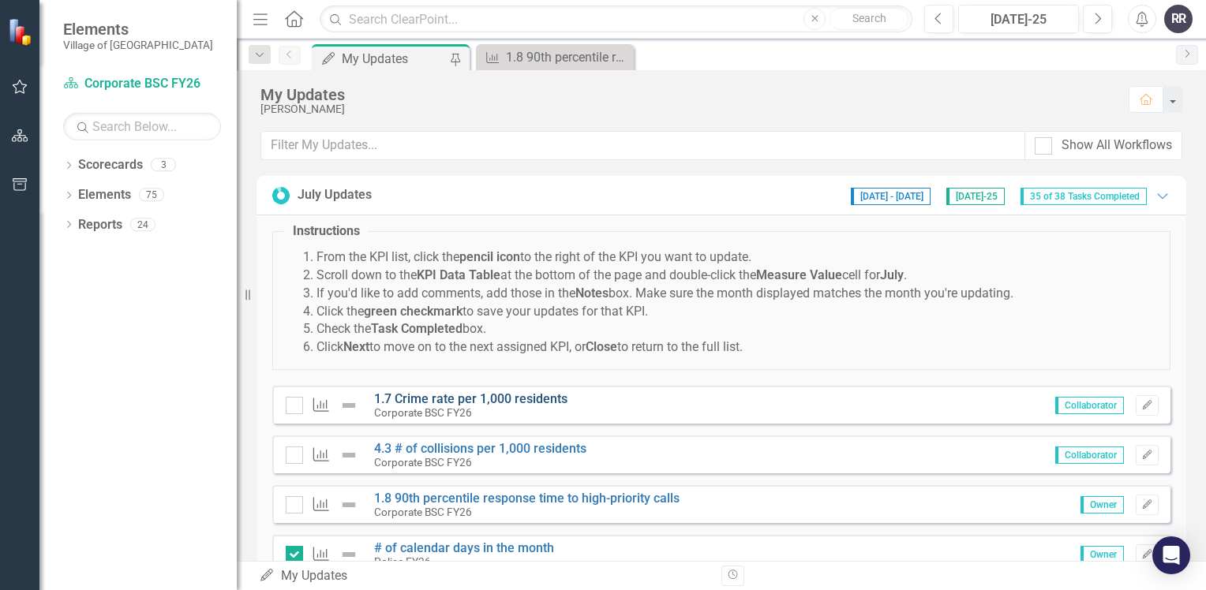
click at [523, 404] on link "1.7 Crime rate per 1,000 residents" at bounding box center [470, 398] width 193 height 15
click at [298, 406] on div at bounding box center [294, 405] width 17 height 17
click at [296, 406] on input "checkbox" at bounding box center [291, 402] width 10 height 10
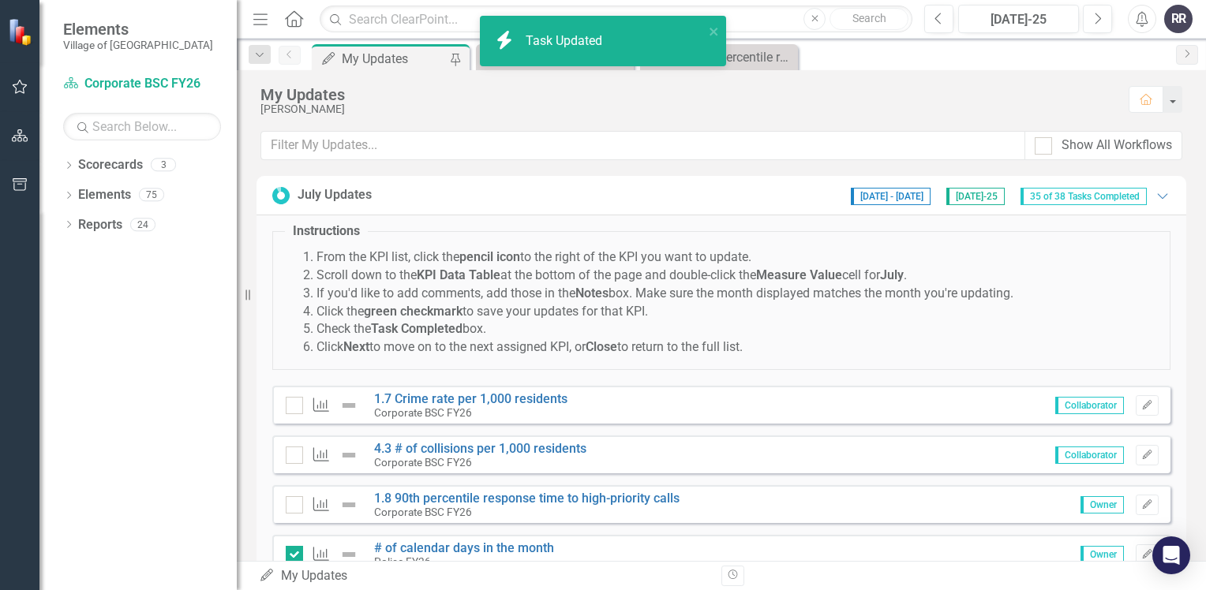
checkbox input "true"
click at [512, 447] on link "4.3 # of collisions per 1,000 residents" at bounding box center [480, 448] width 212 height 15
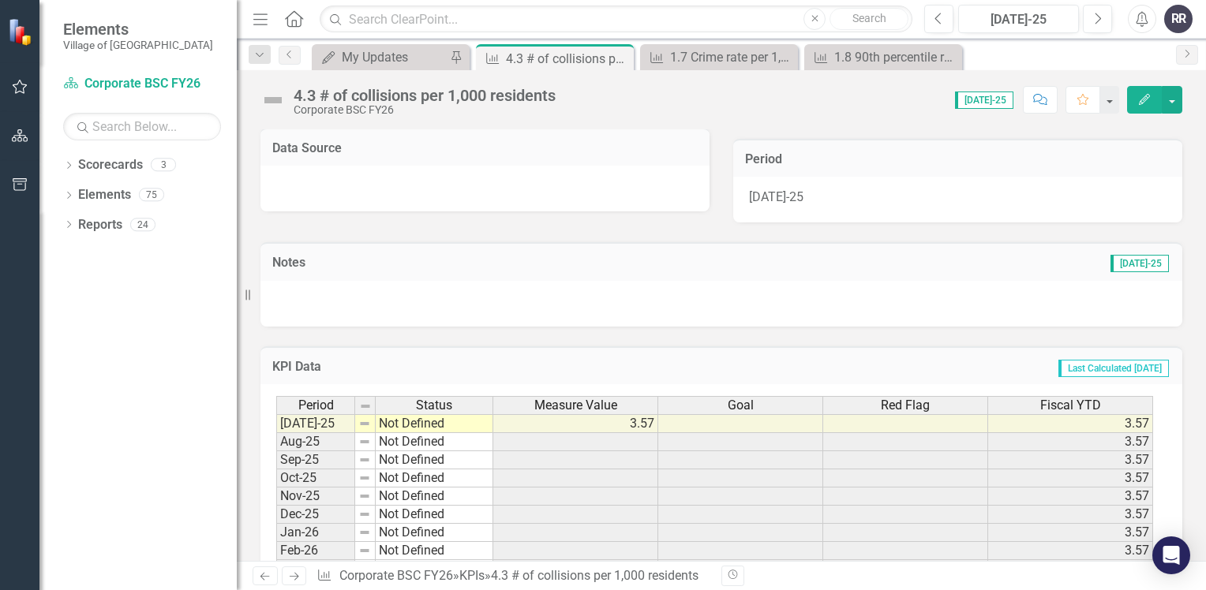
scroll to position [316, 0]
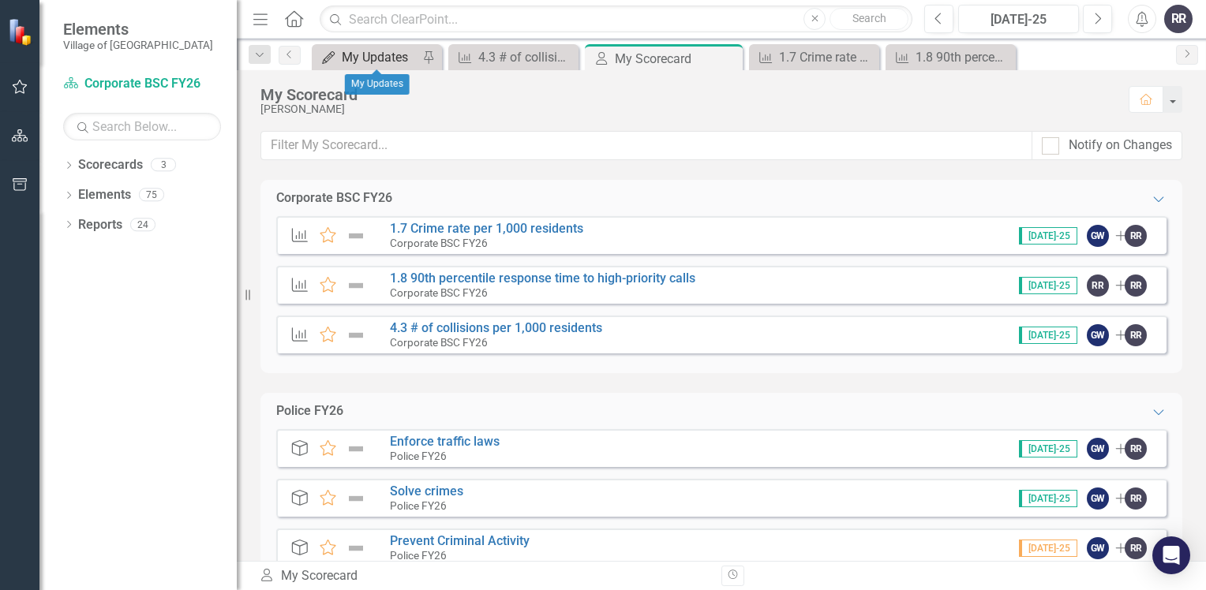
click at [373, 53] on div "My Updates" at bounding box center [380, 57] width 77 height 20
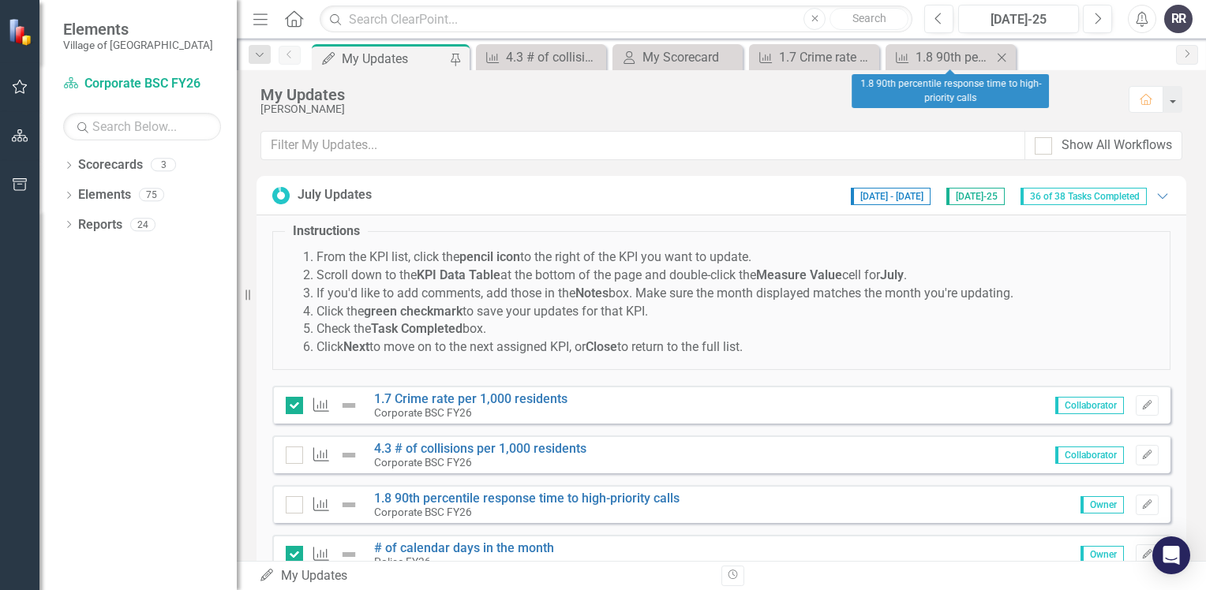
click at [1007, 58] on icon "Close" at bounding box center [1002, 57] width 16 height 13
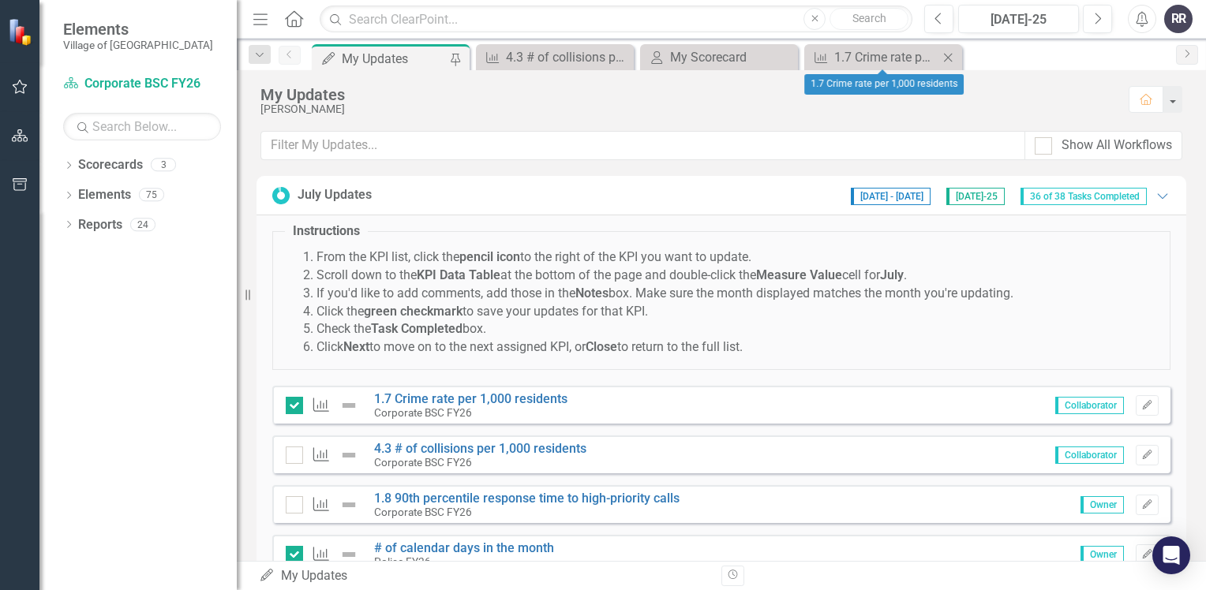
click at [950, 60] on icon at bounding box center [948, 57] width 9 height 9
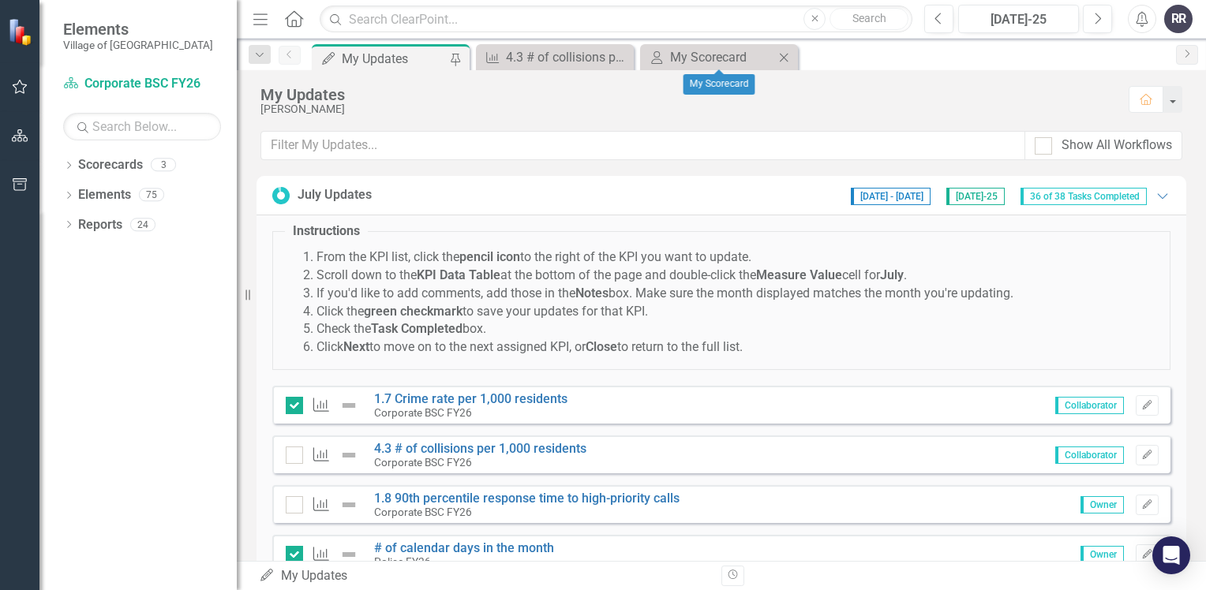
click at [786, 62] on icon "Close" at bounding box center [784, 57] width 16 height 13
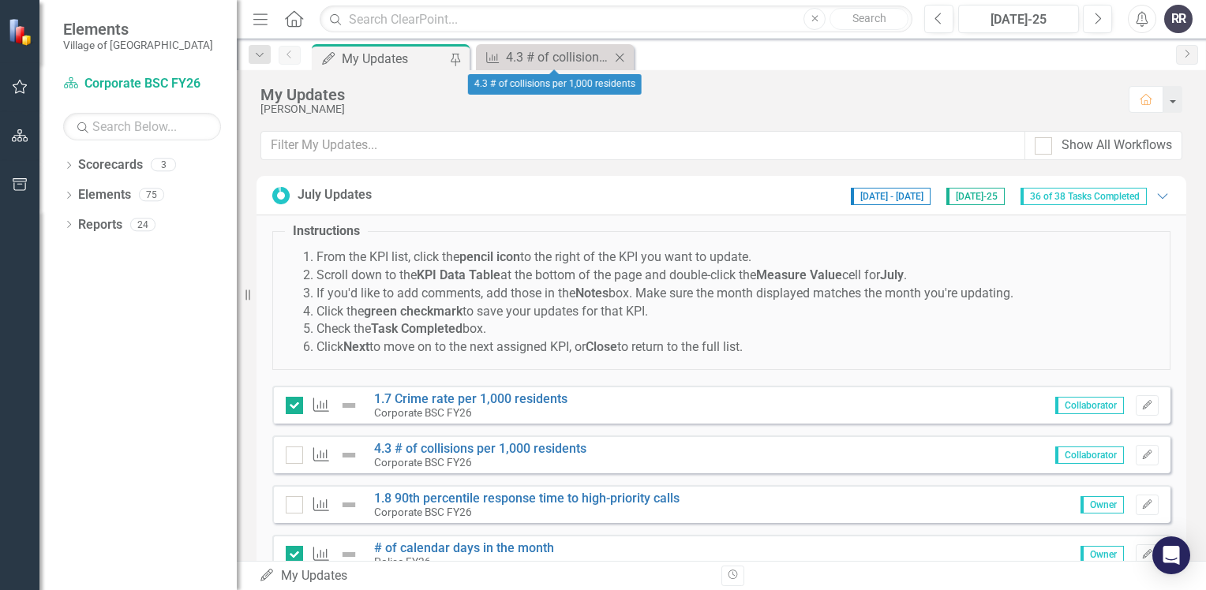
click at [627, 60] on icon "Close" at bounding box center [620, 57] width 16 height 13
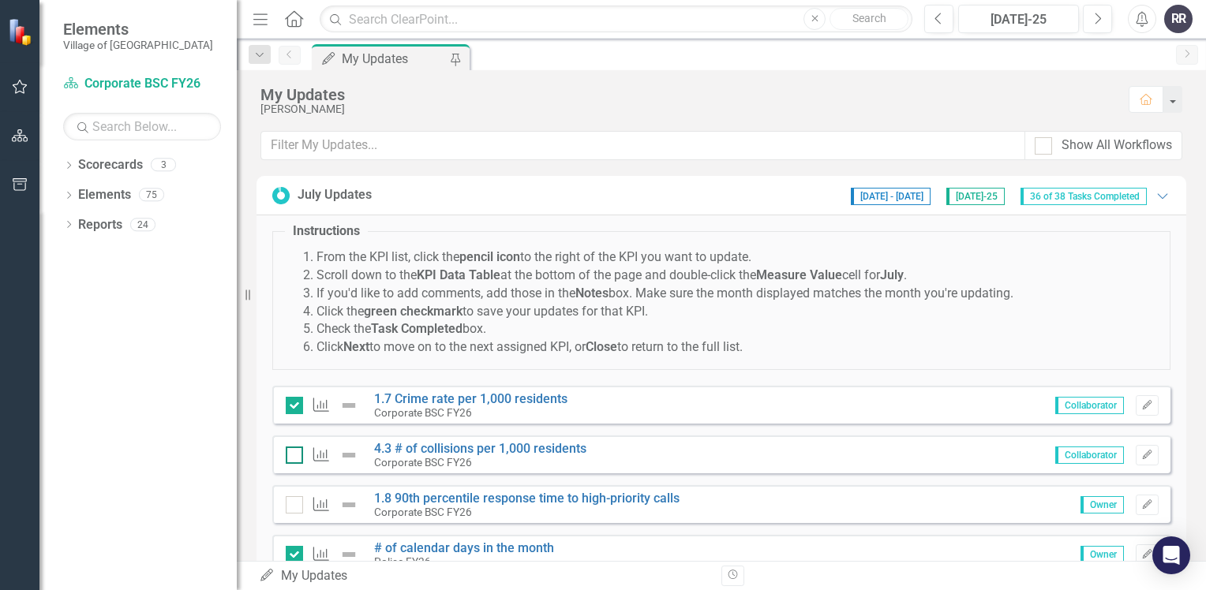
click at [298, 457] on div at bounding box center [294, 455] width 17 height 17
click at [296, 457] on input "checkbox" at bounding box center [291, 452] width 10 height 10
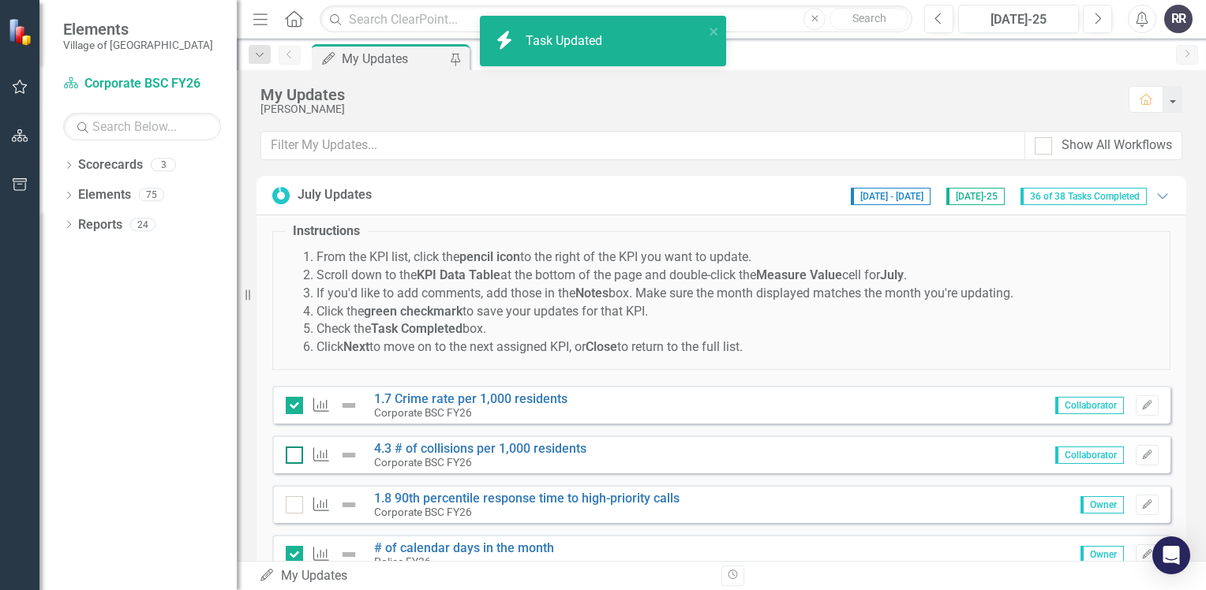
checkbox input "true"
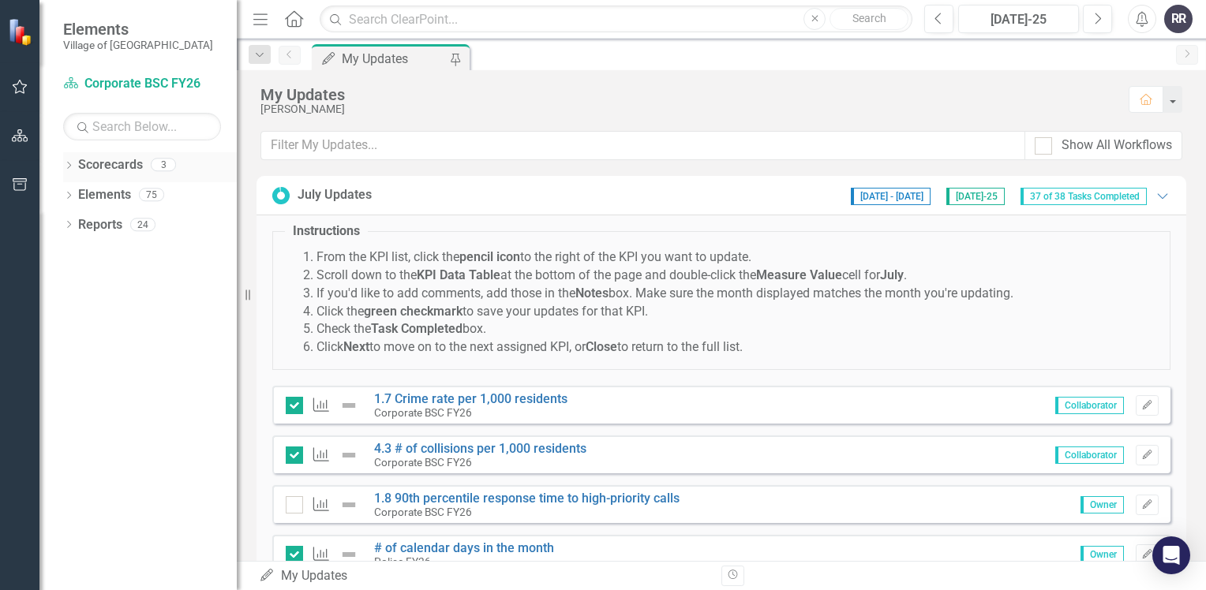
click at [69, 167] on icon "Dropdown" at bounding box center [68, 167] width 11 height 9
click at [152, 194] on link "Corporate BSC FY26" at bounding box center [162, 195] width 150 height 18
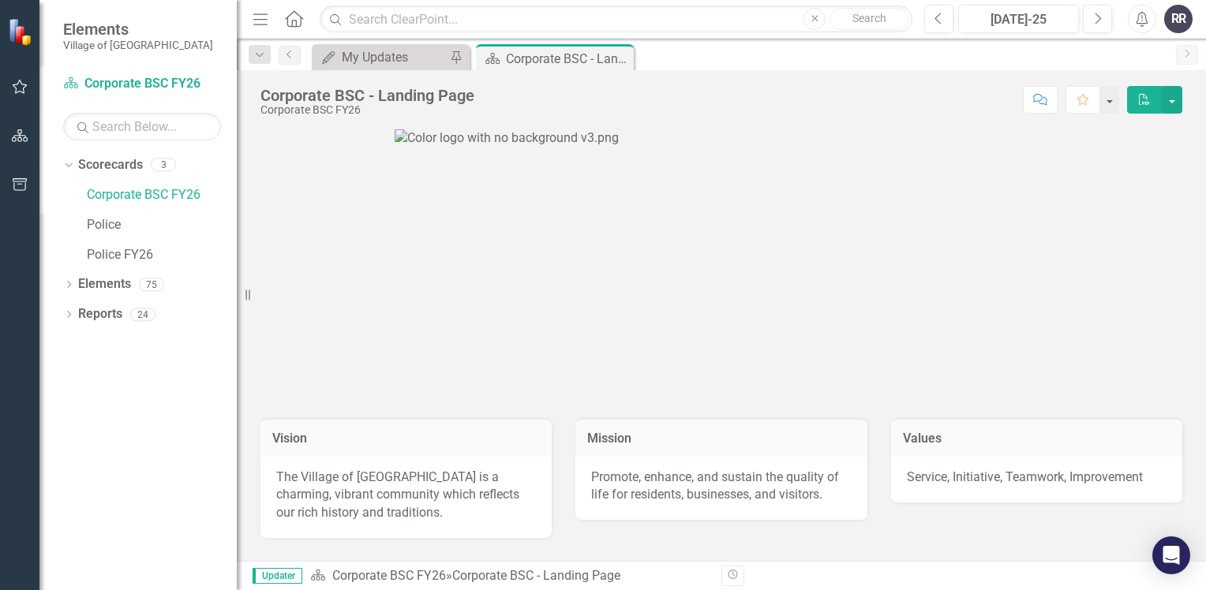
click at [1114, 275] on p at bounding box center [721, 263] width 922 height 269
click at [172, 197] on link "Corporate BSC FY26" at bounding box center [162, 195] width 150 height 18
click at [369, 580] on link "Corporate BSC FY26" at bounding box center [389, 575] width 114 height 15
click at [109, 219] on link "Police" at bounding box center [162, 225] width 150 height 18
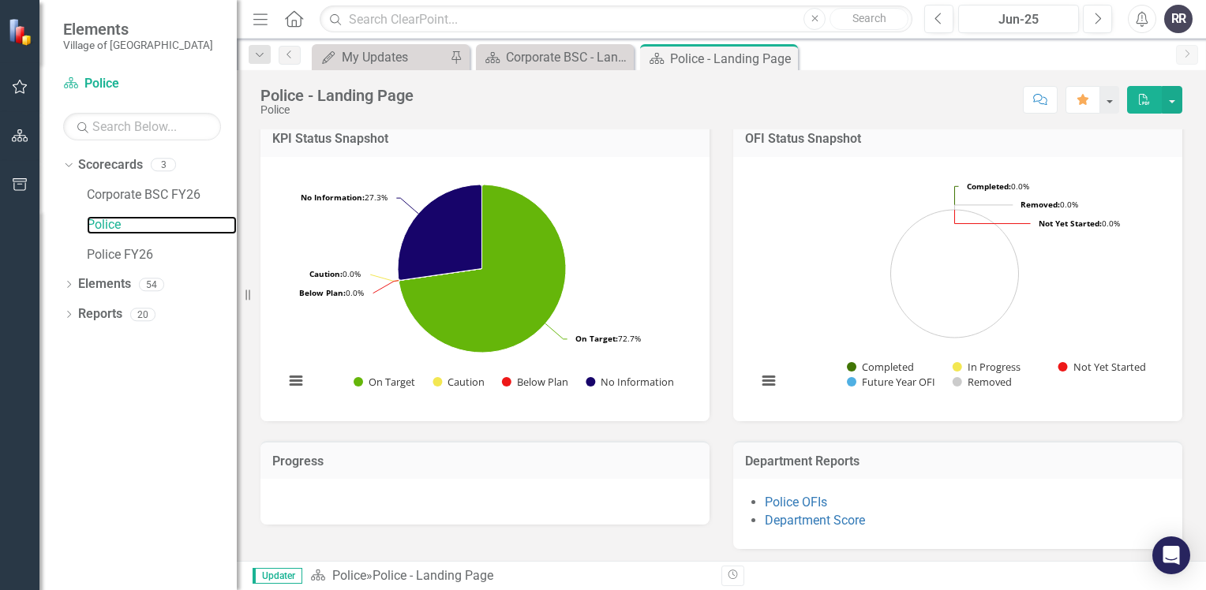
scroll to position [414, 0]
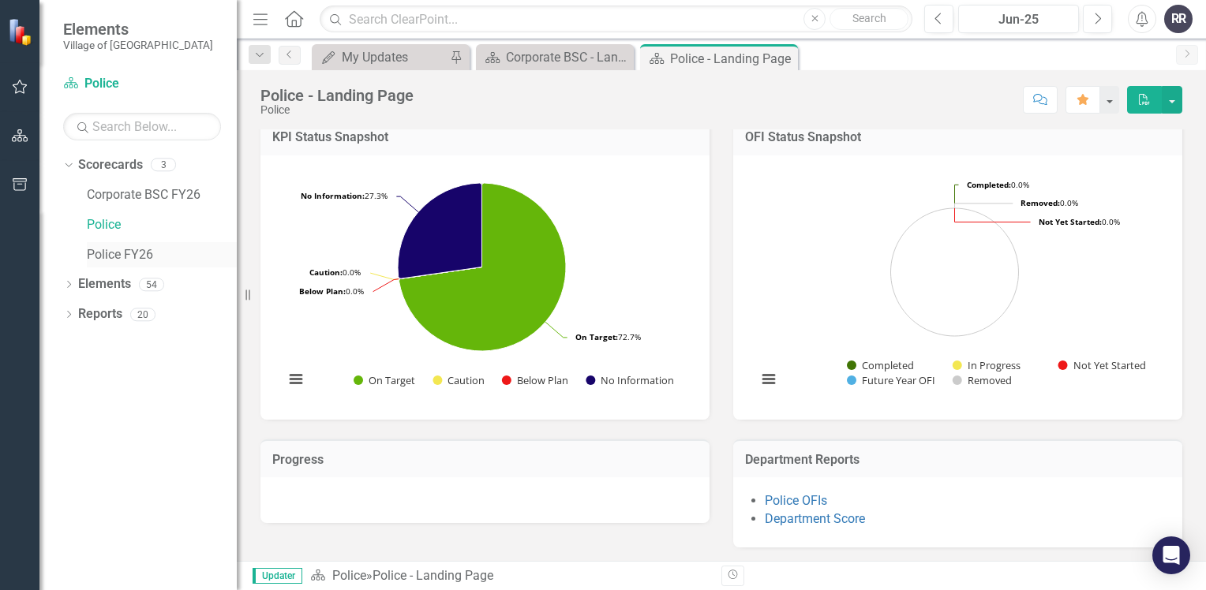
click at [109, 261] on link "Police FY26" at bounding box center [162, 255] width 150 height 18
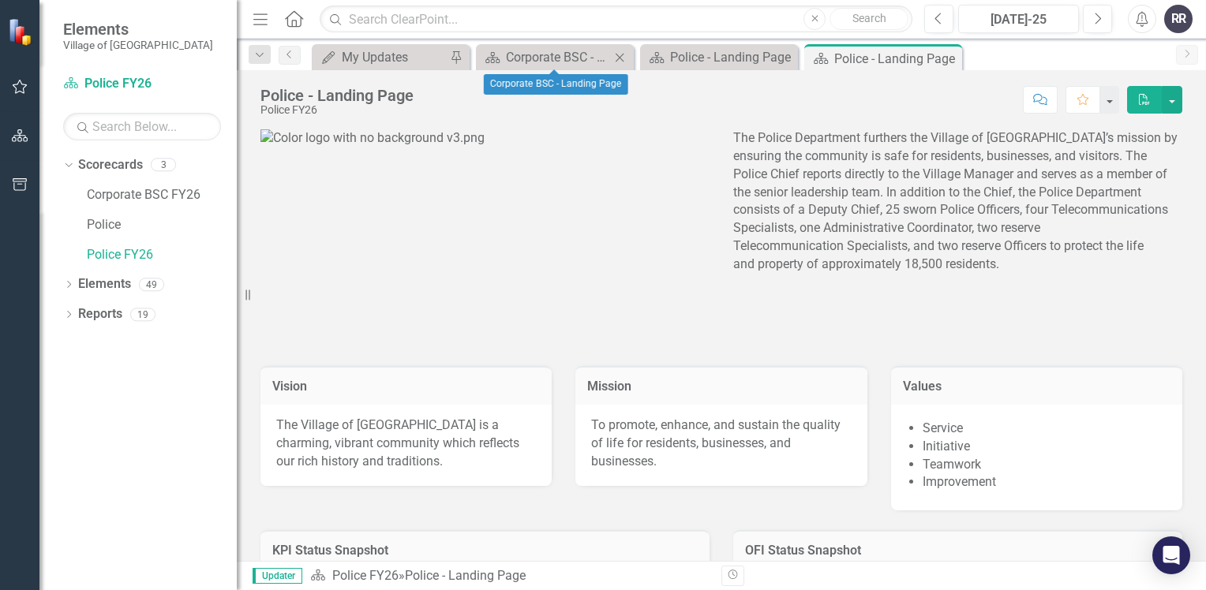
click at [624, 60] on icon "Close" at bounding box center [620, 57] width 16 height 13
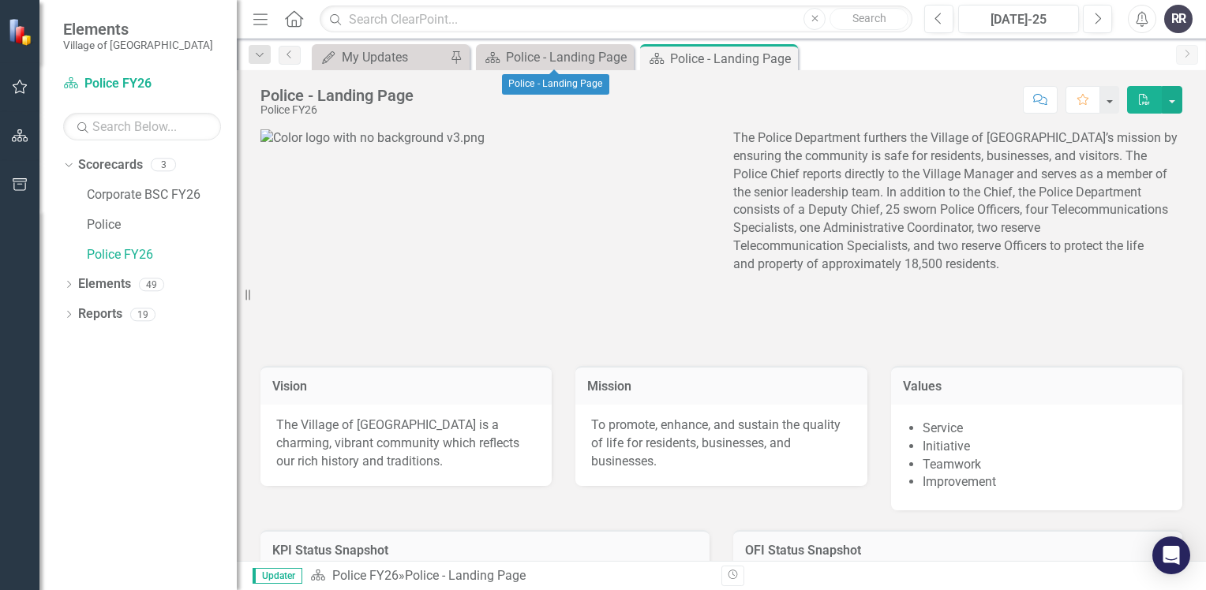
click at [0, 0] on icon "Close" at bounding box center [0, 0] width 0 height 0
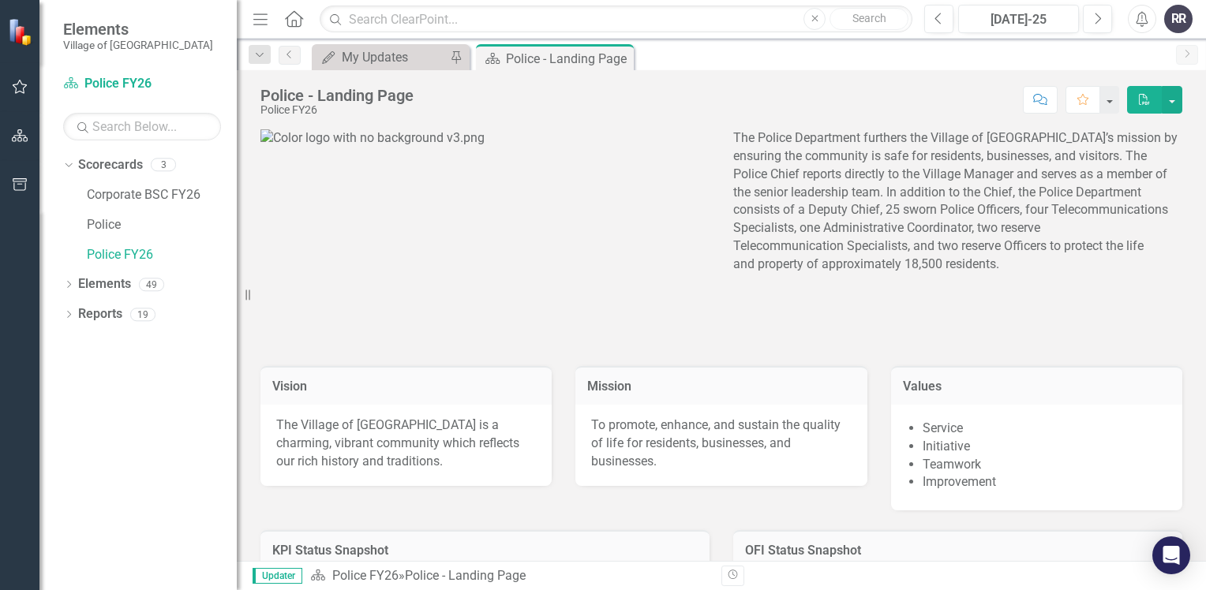
click at [0, 0] on icon "Close" at bounding box center [0, 0] width 0 height 0
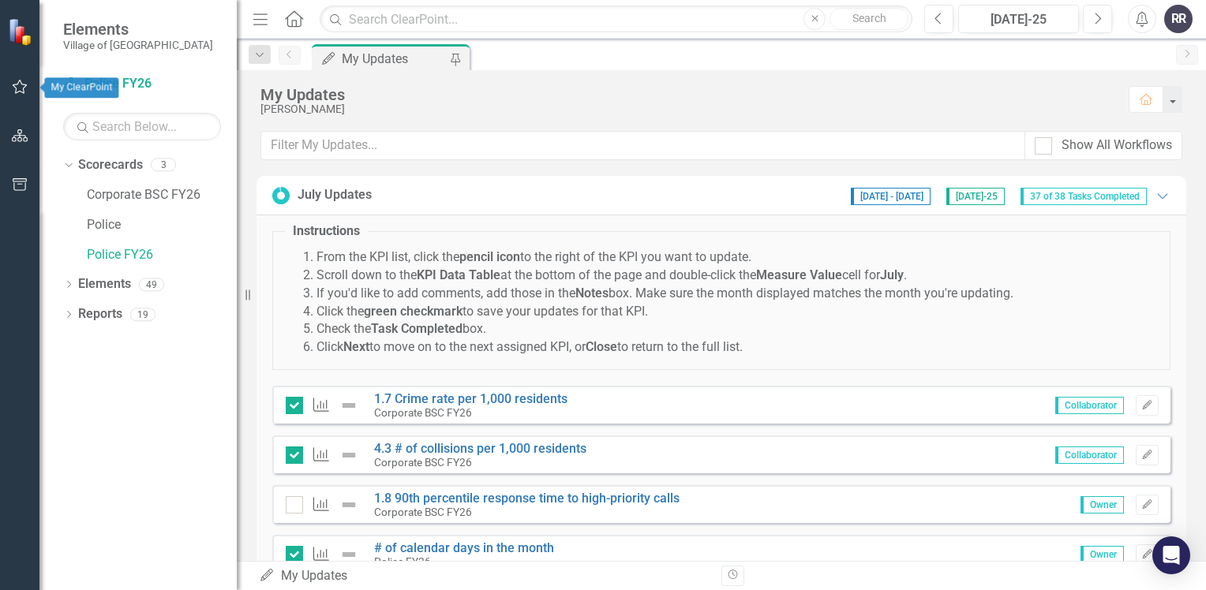
click at [16, 90] on icon "button" at bounding box center [20, 87] width 17 height 13
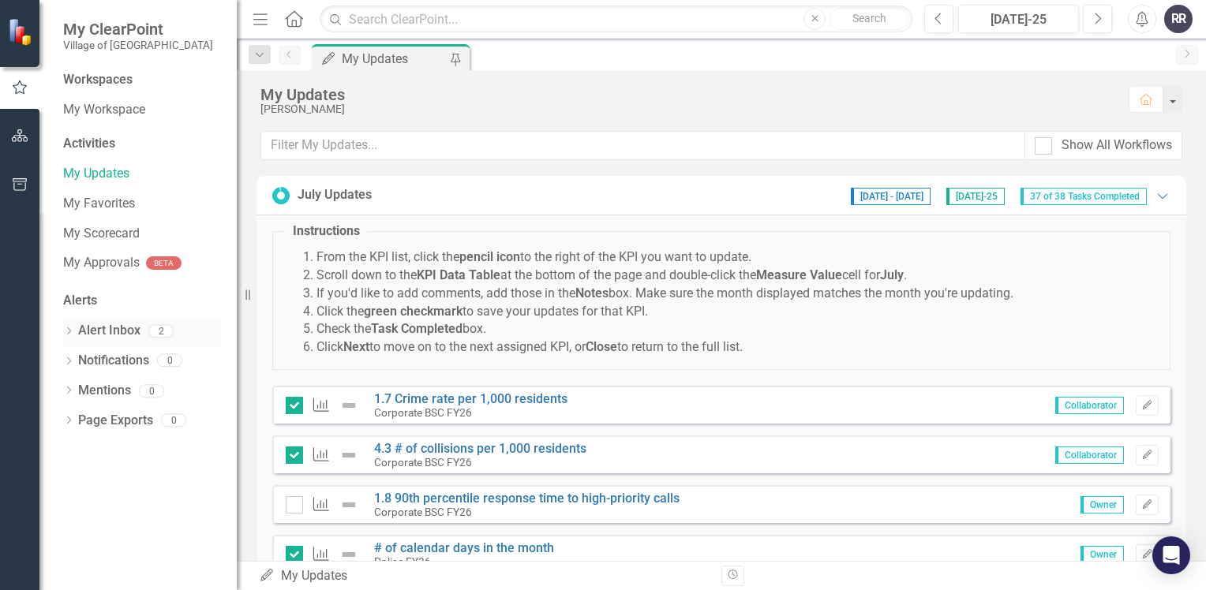
click at [104, 330] on link "Alert Inbox" at bounding box center [109, 331] width 62 height 18
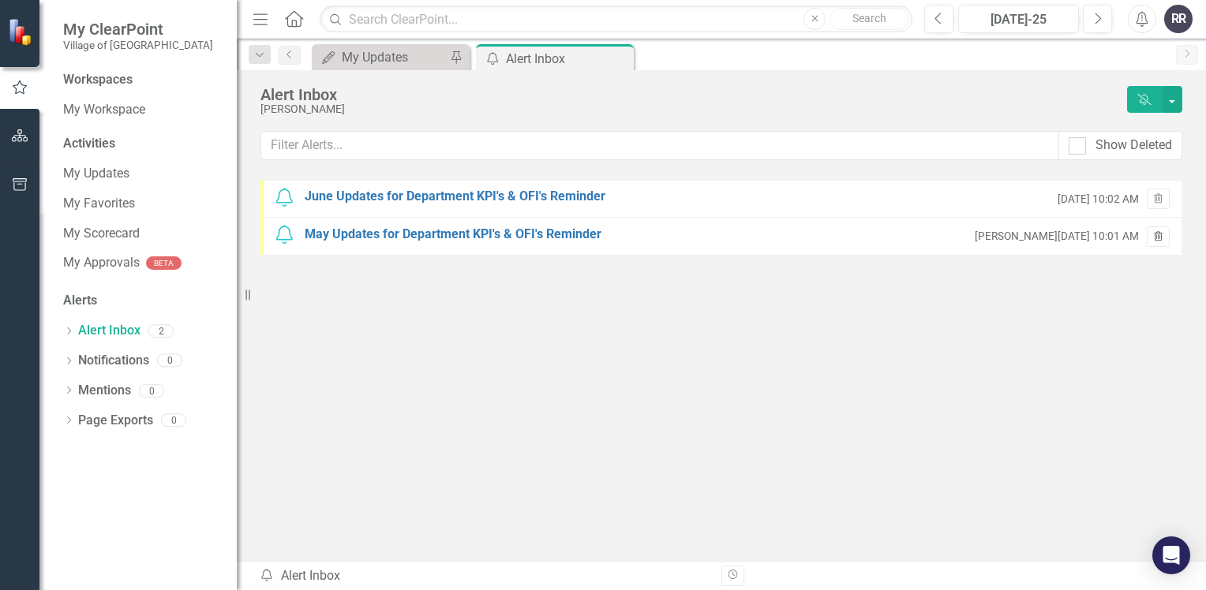
click at [1161, 240] on icon "Trash" at bounding box center [1158, 237] width 12 height 9
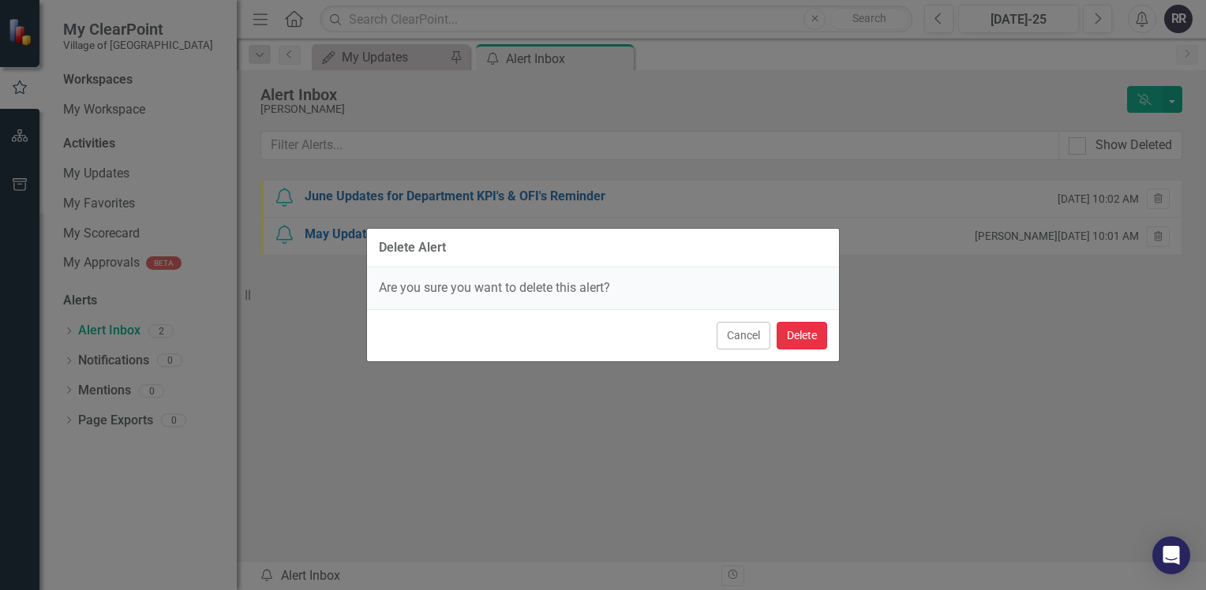
click at [800, 335] on button "Delete" at bounding box center [802, 336] width 51 height 28
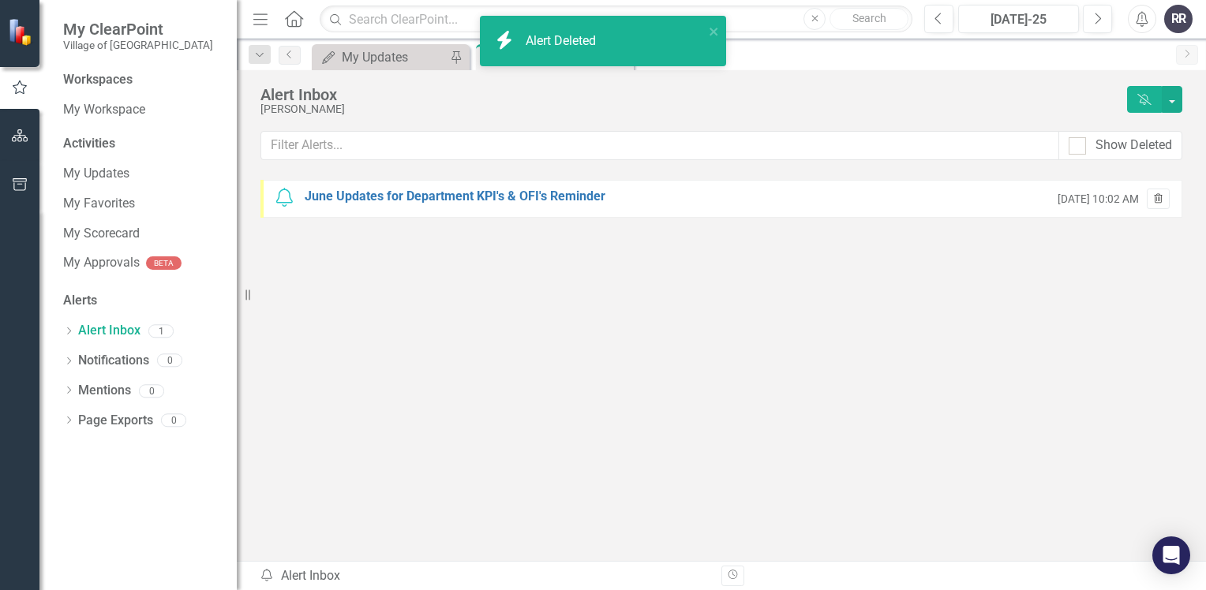
click at [1156, 200] on icon "Trash" at bounding box center [1158, 199] width 12 height 9
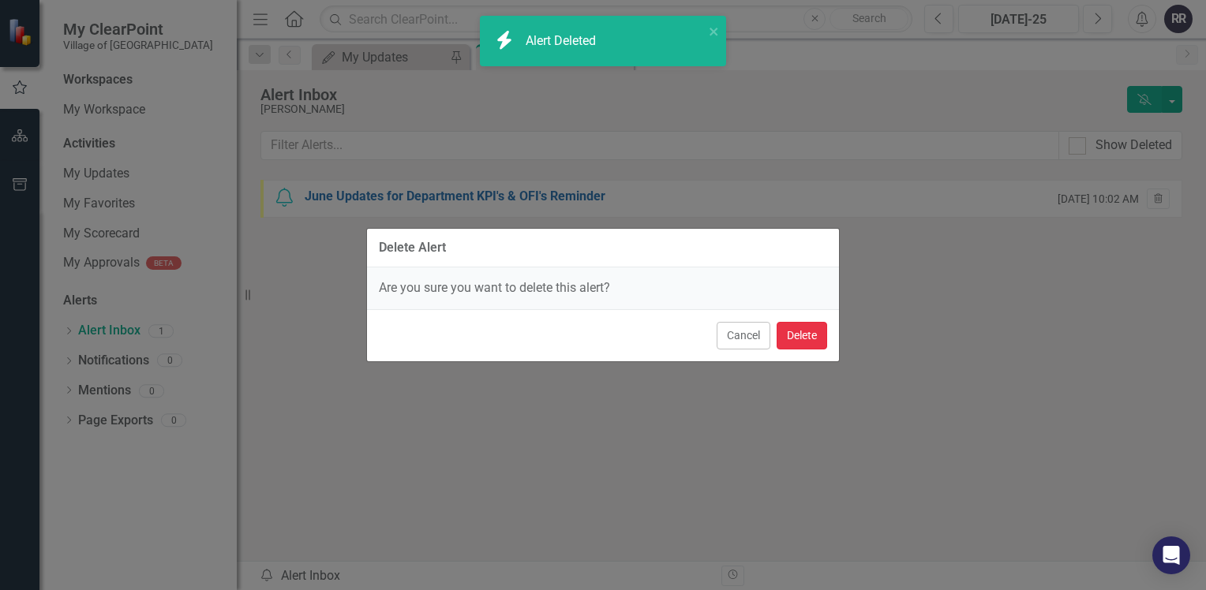
click at [802, 335] on button "Delete" at bounding box center [802, 336] width 51 height 28
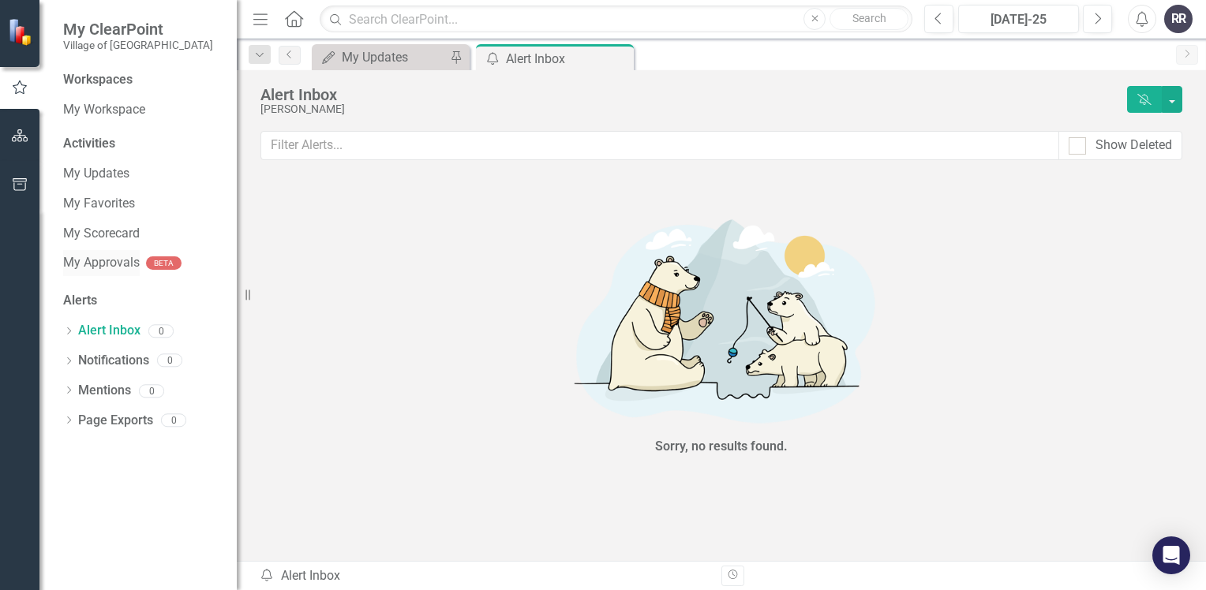
click at [130, 268] on link "My Approvals" at bounding box center [101, 263] width 77 height 18
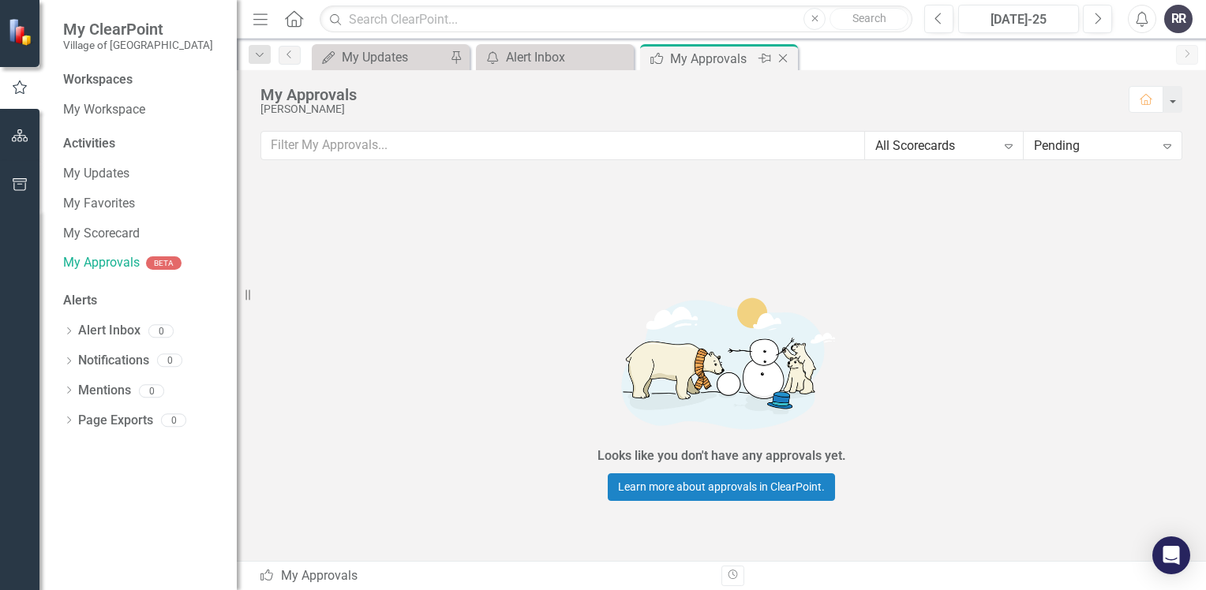
click at [783, 57] on icon at bounding box center [783, 58] width 9 height 9
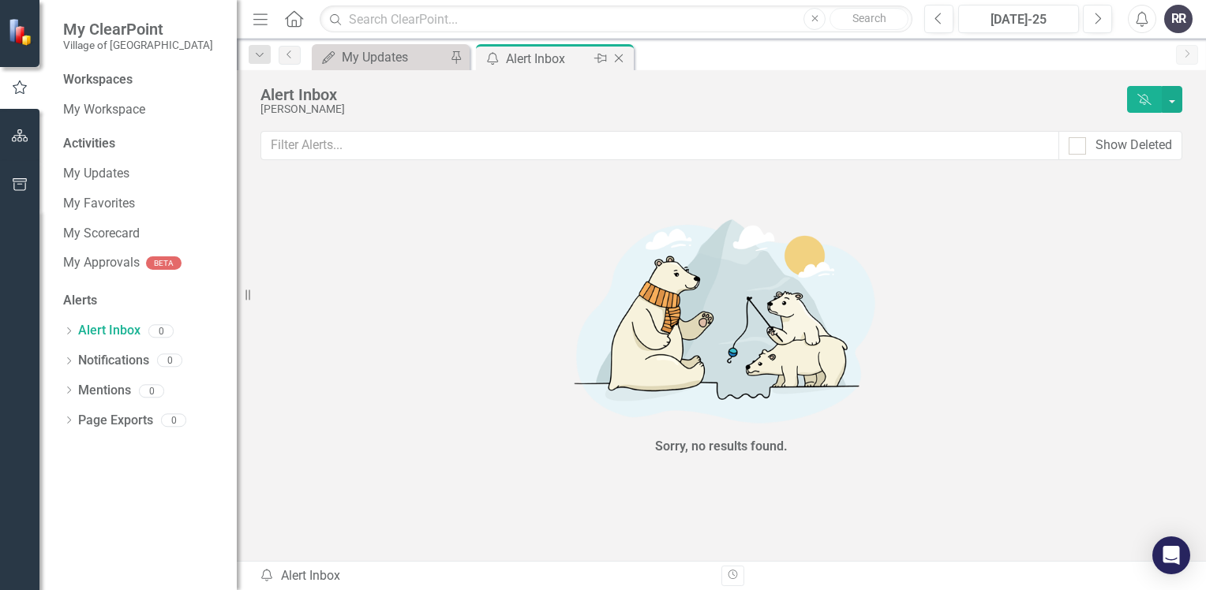
click at [623, 58] on icon "Close" at bounding box center [619, 58] width 16 height 13
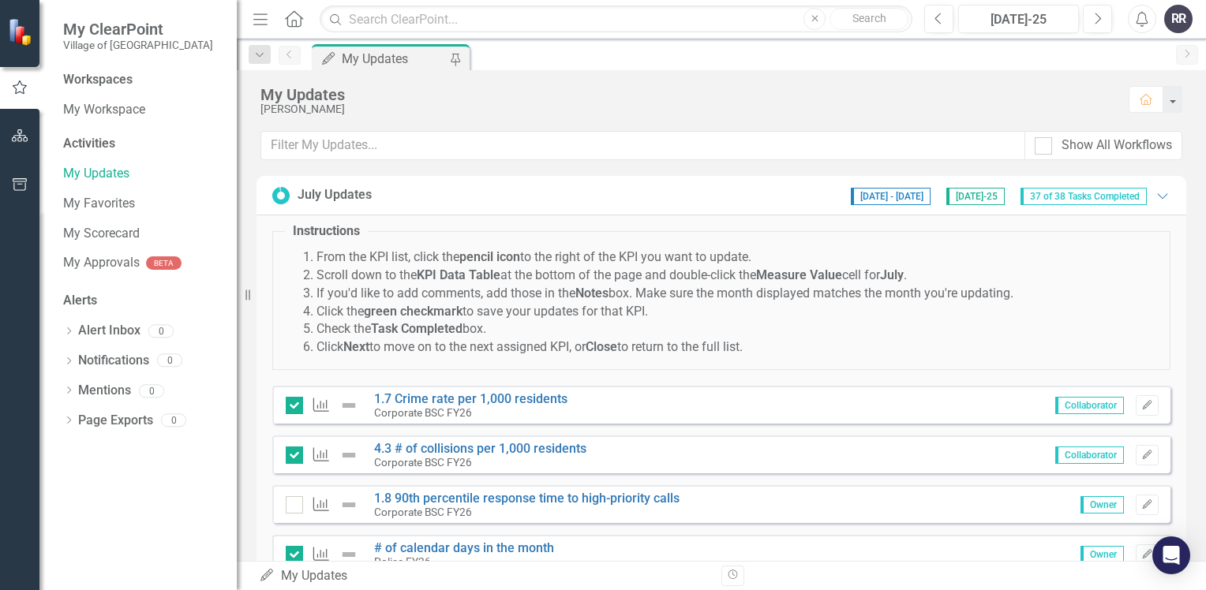
click at [92, 81] on div "Workspaces" at bounding box center [97, 80] width 69 height 18
click at [14, 136] on icon "button" at bounding box center [20, 135] width 17 height 13
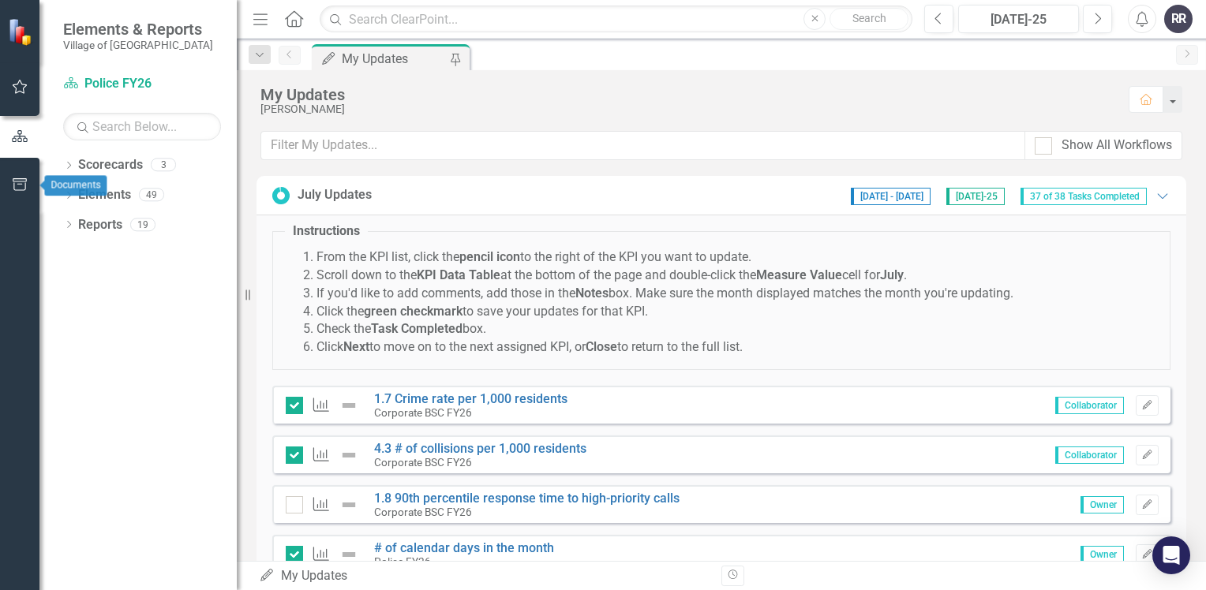
click at [13, 185] on icon "button" at bounding box center [20, 184] width 17 height 13
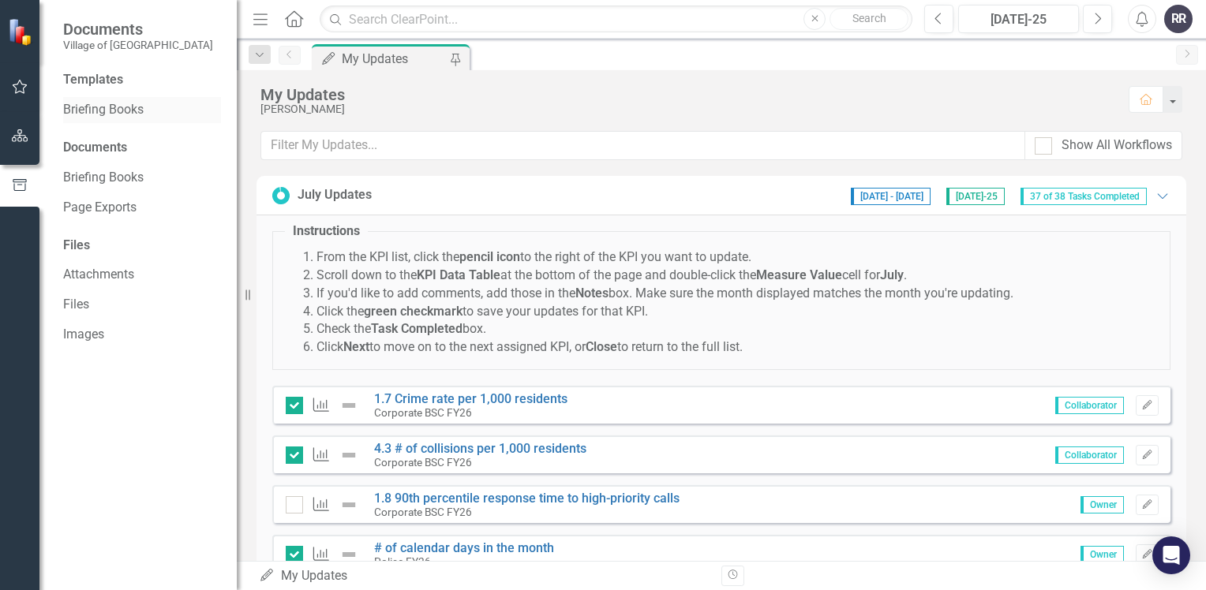
click at [125, 113] on link "Briefing Books" at bounding box center [142, 110] width 158 height 18
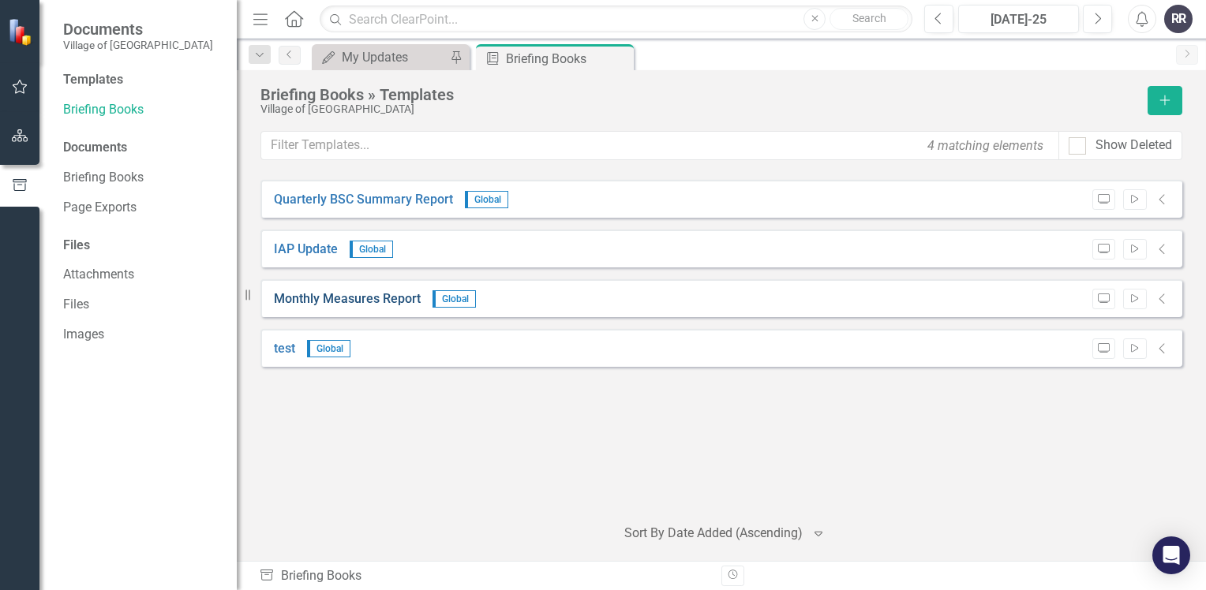
click at [385, 307] on link "Monthly Measures Report" at bounding box center [347, 299] width 147 height 18
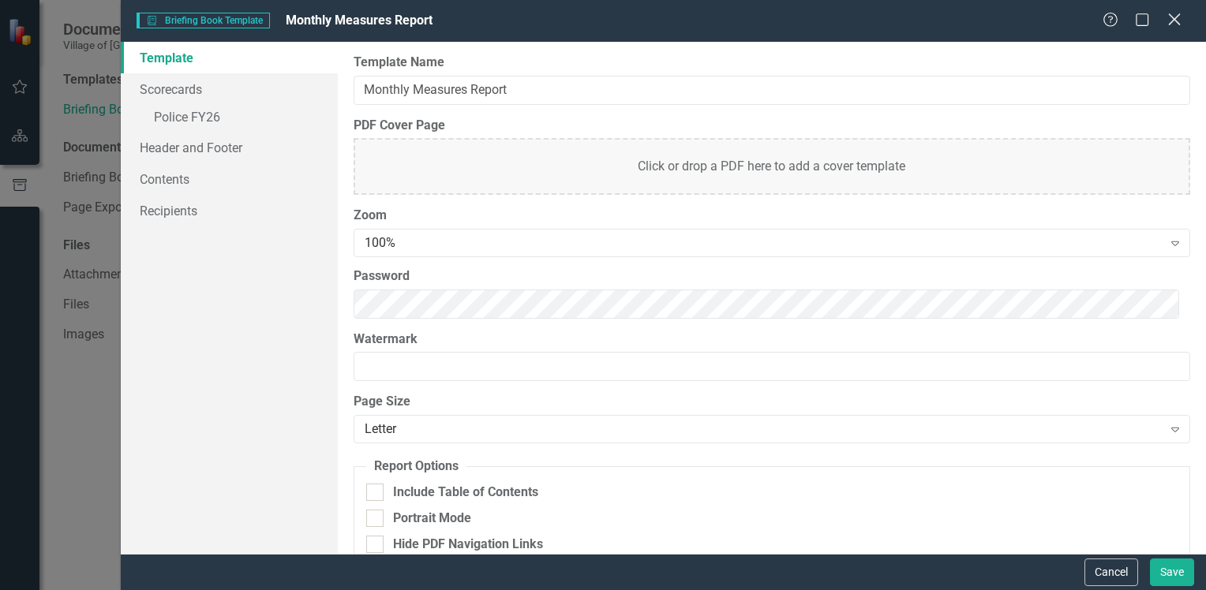
click at [1178, 14] on icon "Close" at bounding box center [1174, 19] width 20 height 15
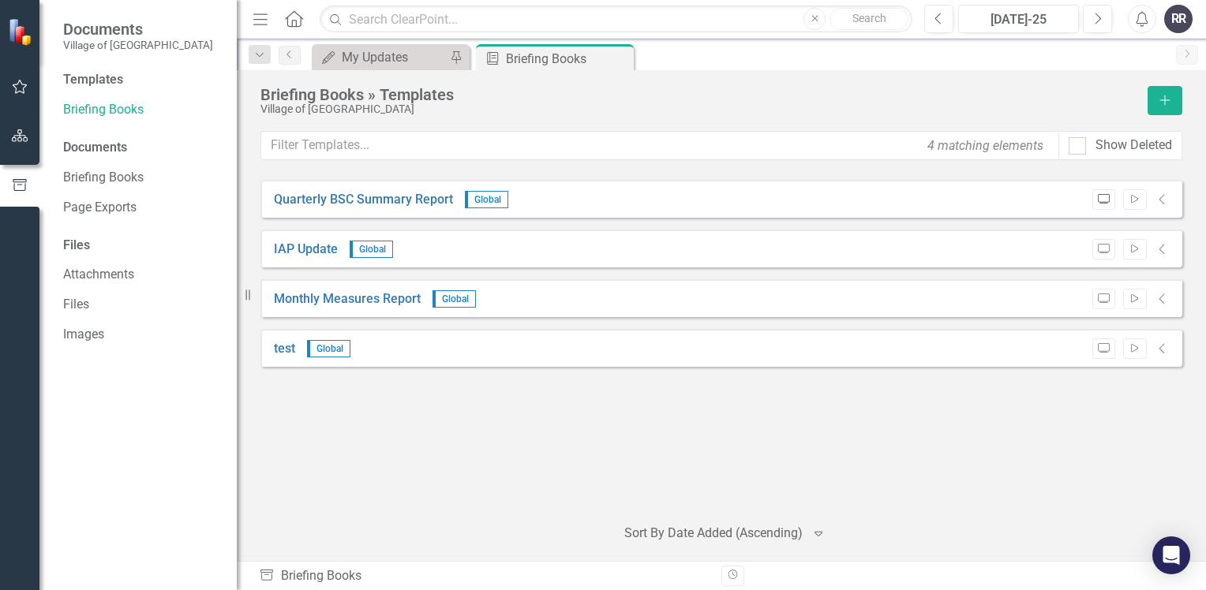
click at [1104, 200] on icon "Preview" at bounding box center [1104, 199] width 12 height 9
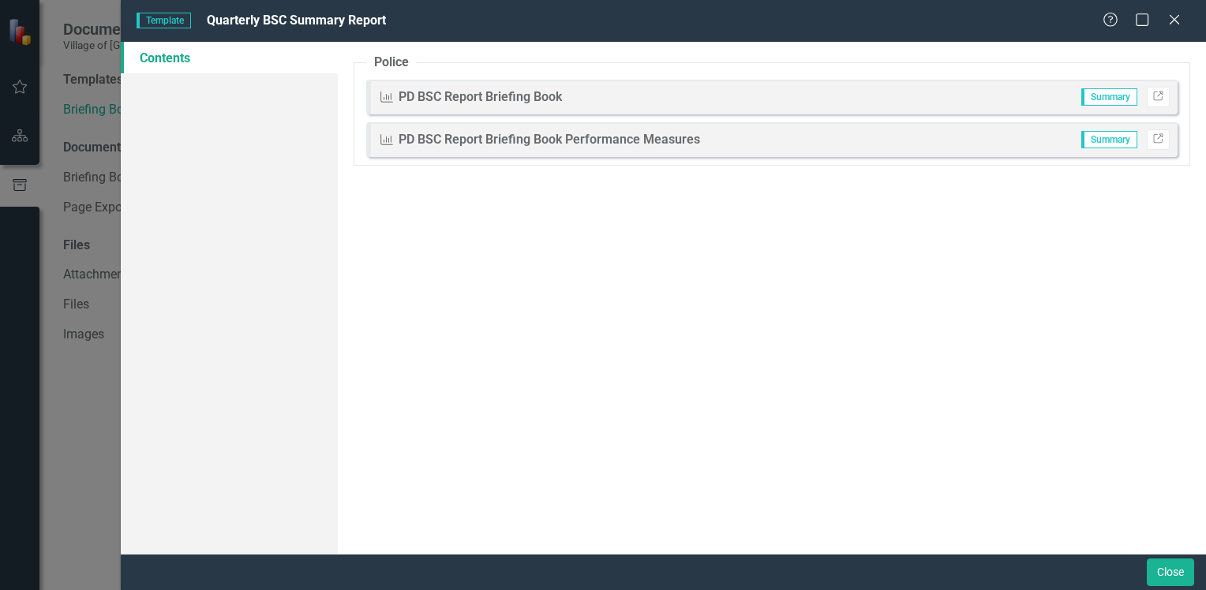
click at [461, 139] on div "PD BSC Report Briefing Book Performance Measures" at bounding box center [550, 140] width 302 height 18
click at [369, 144] on div "KPI PD BSC Report Briefing Book Performance Measures Summary Link" at bounding box center [771, 139] width 811 height 35
click at [419, 139] on div "PD BSC Report Briefing Book Performance Measures" at bounding box center [550, 140] width 302 height 18
click at [534, 137] on div "PD BSC Report Briefing Book Performance Measures" at bounding box center [550, 140] width 302 height 18
click at [530, 99] on div "PD BSC Report Briefing Book" at bounding box center [480, 97] width 163 height 18
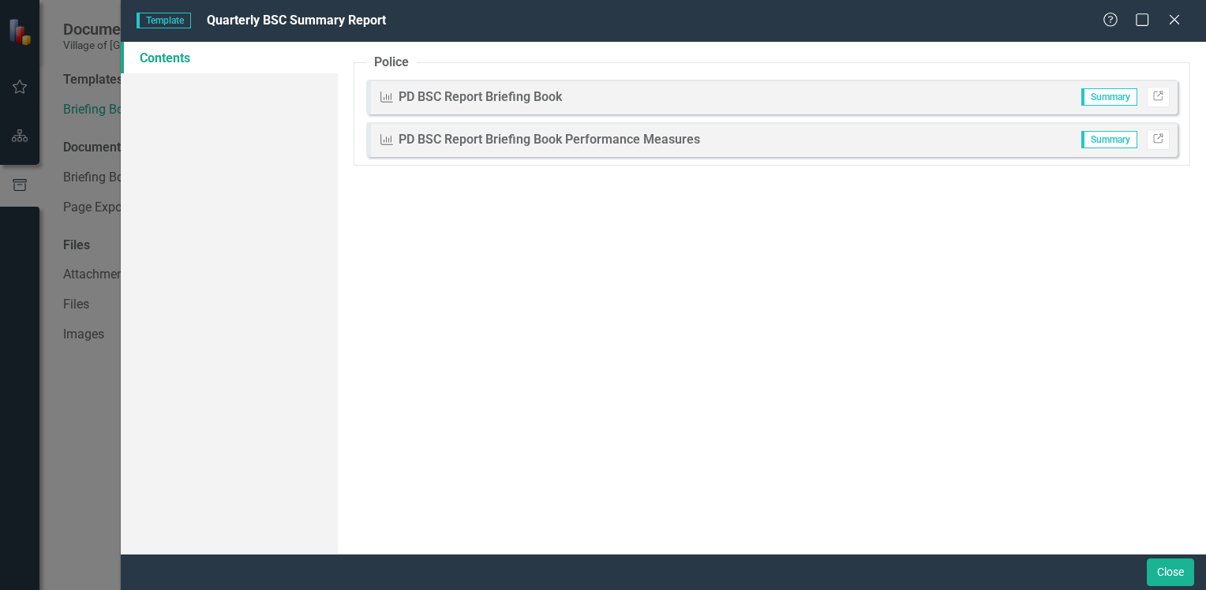
click at [1127, 137] on span "Summary" at bounding box center [1109, 139] width 56 height 17
click at [1157, 568] on button "Close" at bounding box center [1170, 573] width 47 height 28
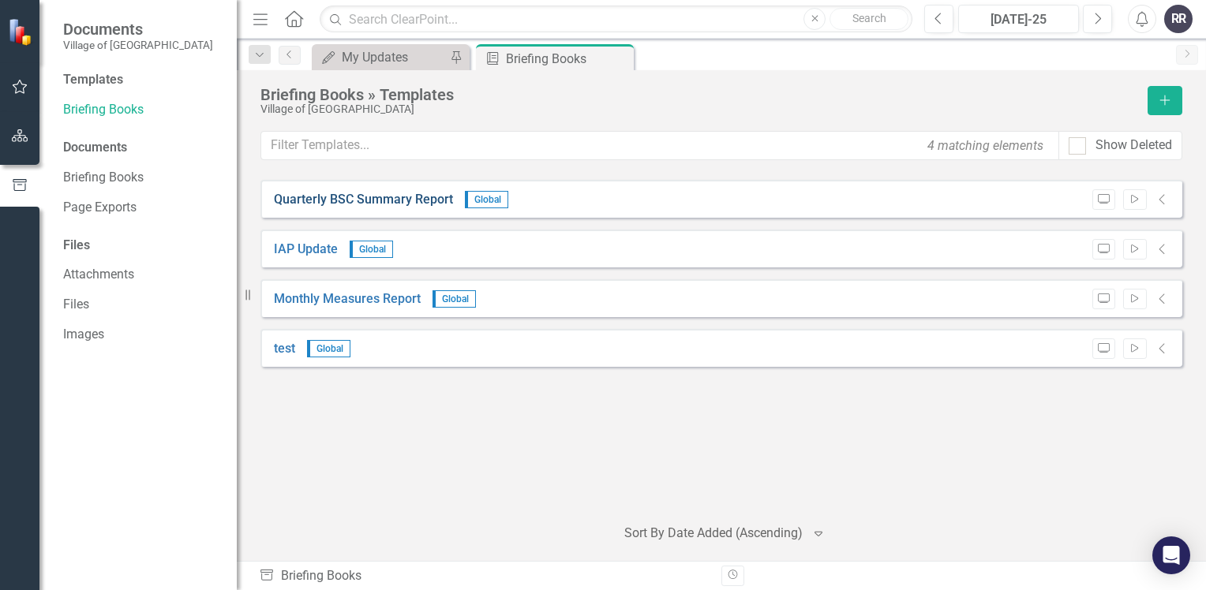
click at [344, 200] on link "Quarterly BSC Summary Report" at bounding box center [363, 200] width 179 height 18
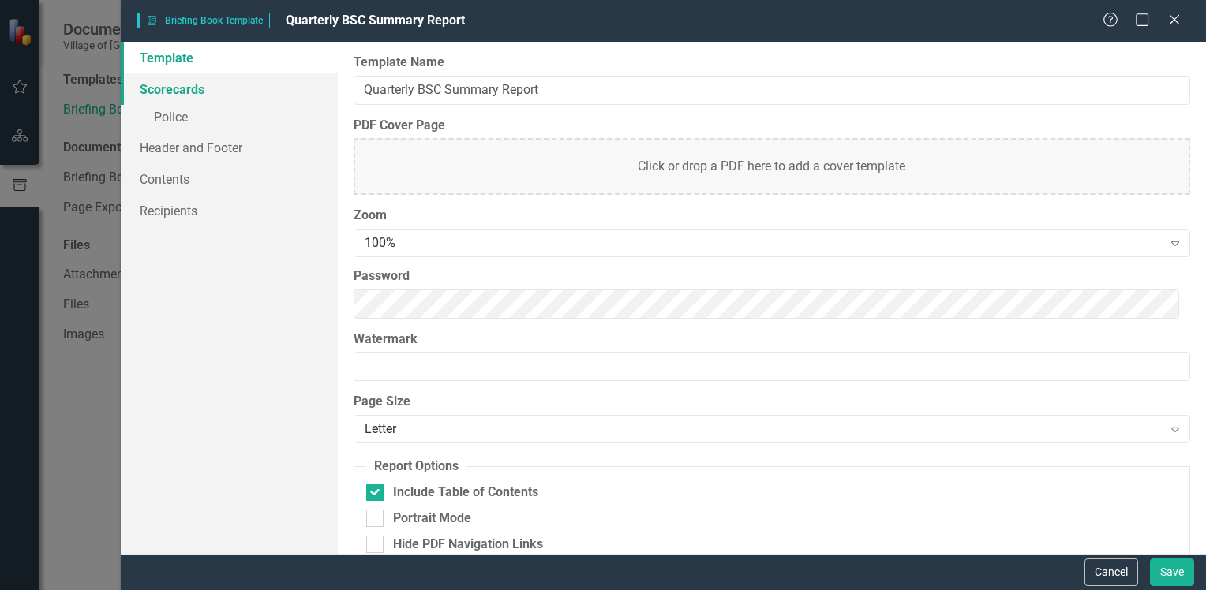
click at [186, 91] on link "Scorecards" at bounding box center [229, 89] width 217 height 32
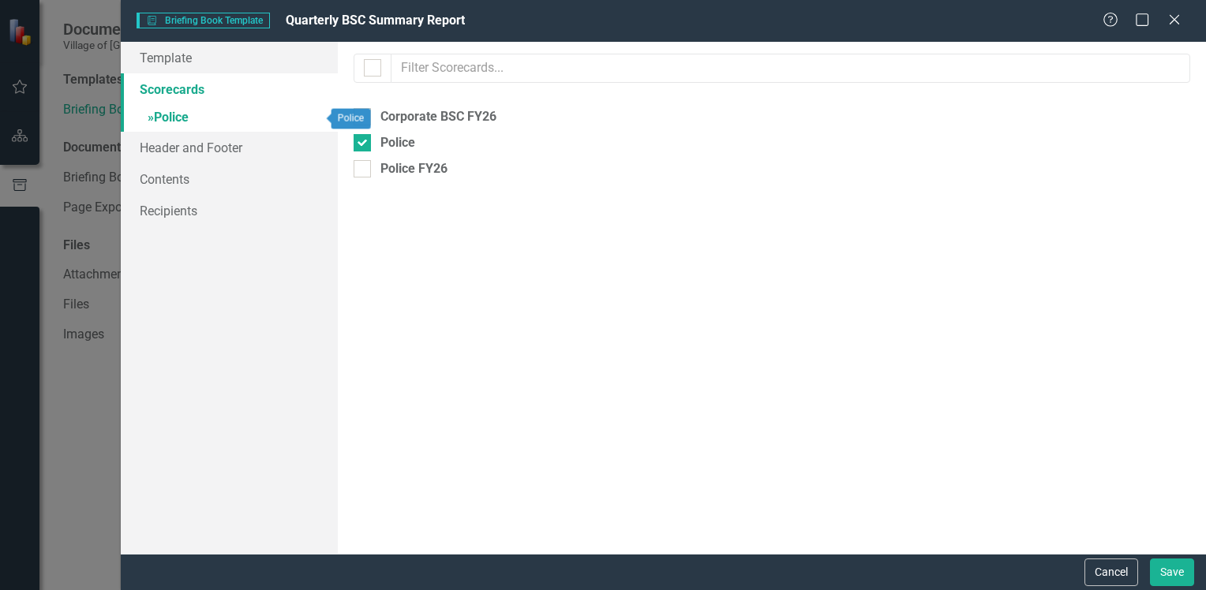
click at [185, 118] on link "» Police" at bounding box center [229, 119] width 217 height 28
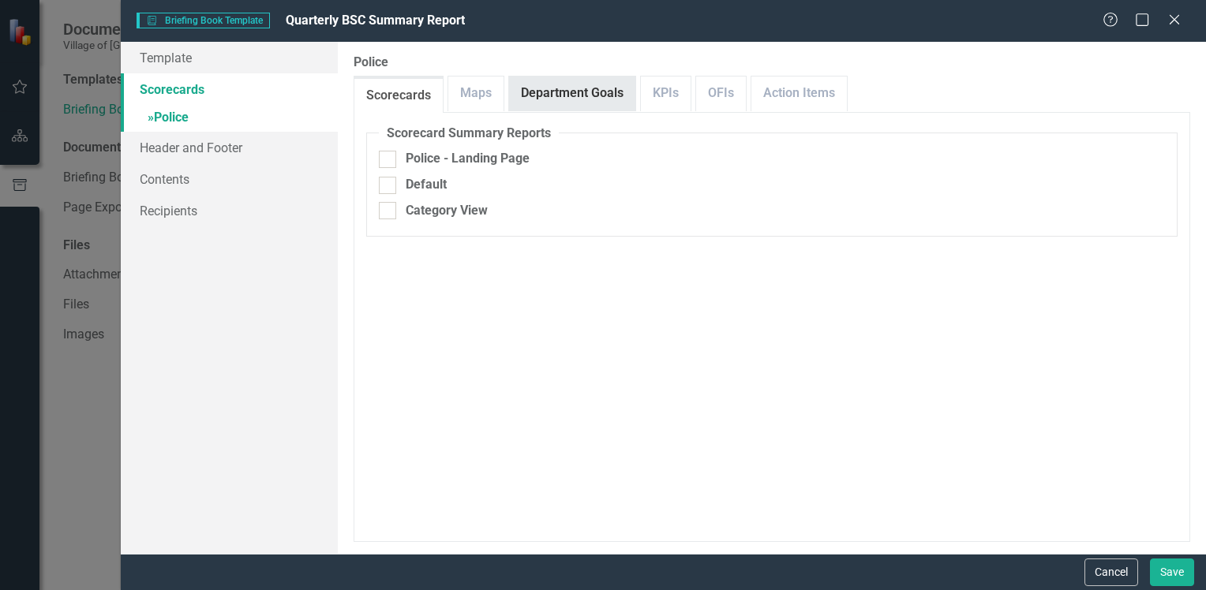
click at [590, 93] on link "Department Goals" at bounding box center [572, 94] width 126 height 34
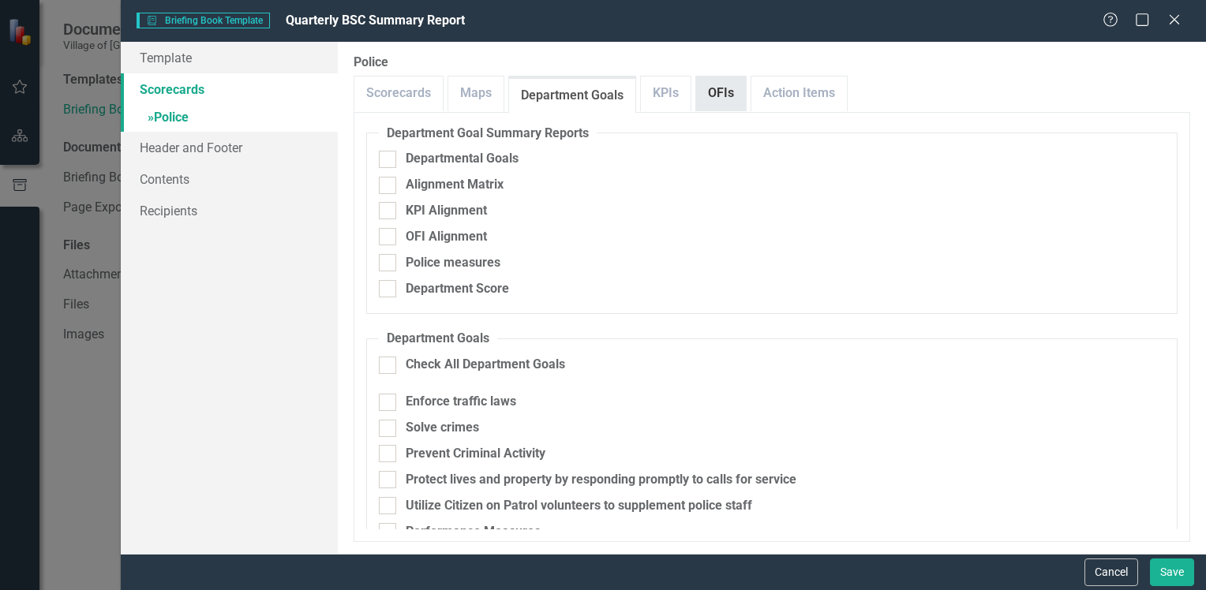
click at [714, 92] on link "OFIs" at bounding box center [721, 94] width 50 height 34
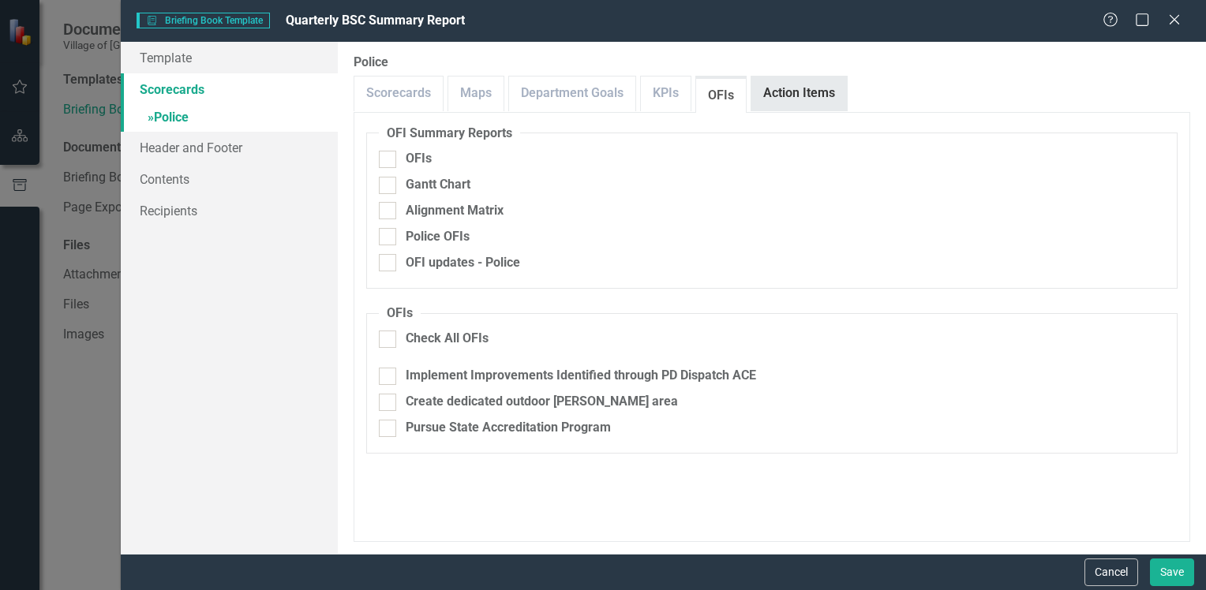
click at [816, 93] on link "Action Items" at bounding box center [799, 94] width 96 height 34
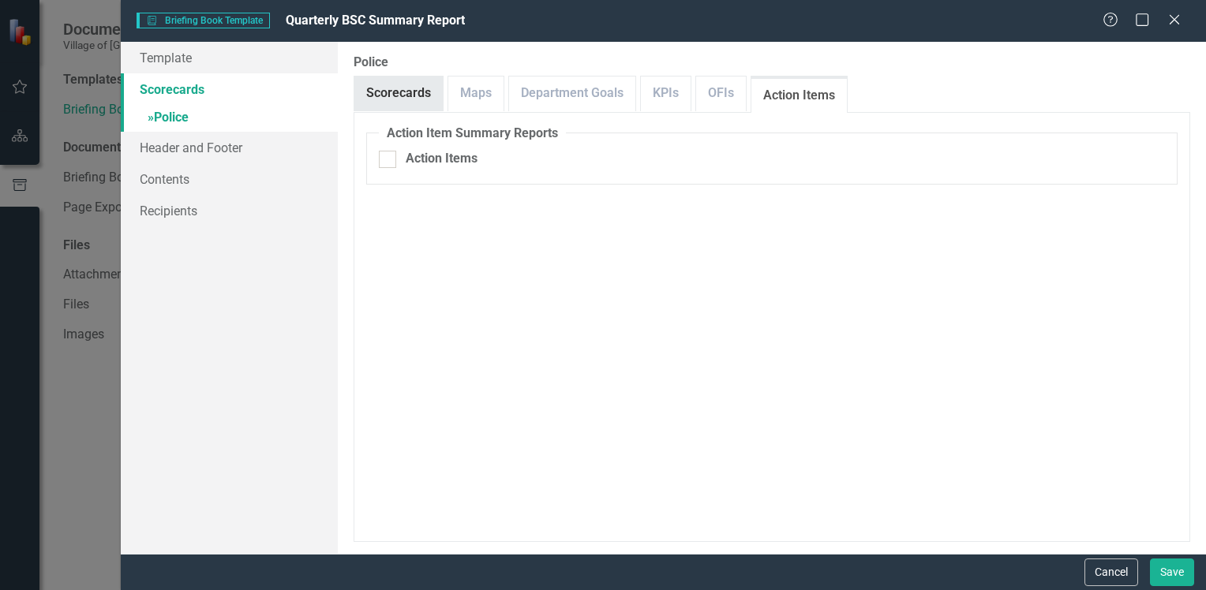
click at [423, 92] on link "Scorecards" at bounding box center [398, 94] width 88 height 34
click at [186, 185] on link "Contents" at bounding box center [229, 179] width 217 height 32
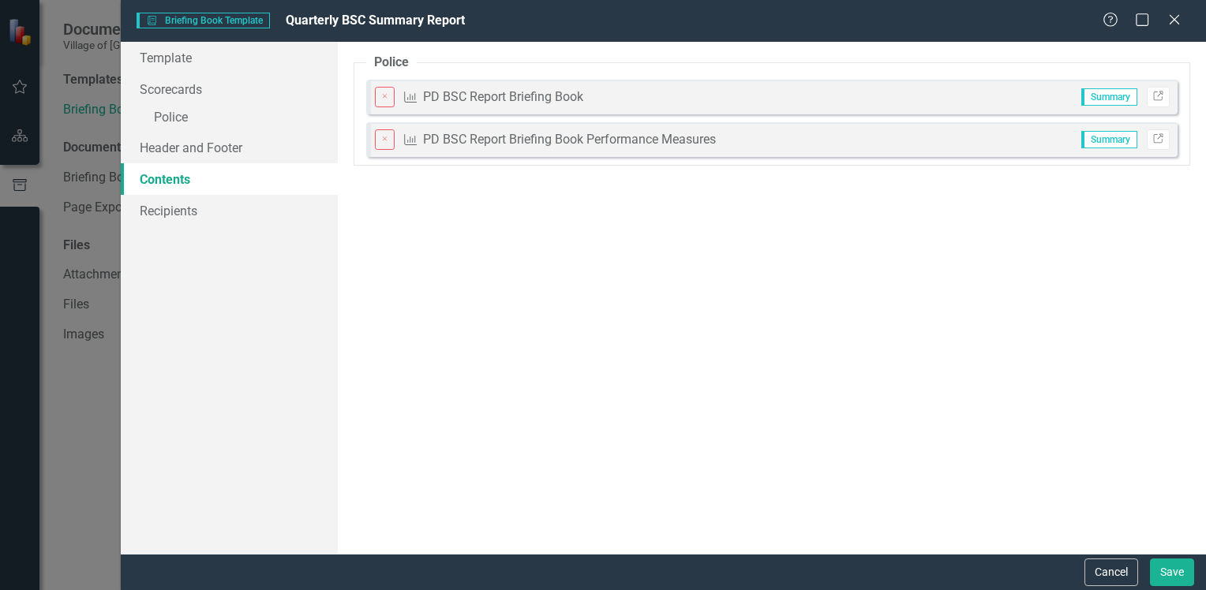
click at [484, 140] on div "PD BSC Report Briefing Book Performance Measures" at bounding box center [569, 140] width 293 height 18
click at [485, 101] on div "PD BSC Report Briefing Book" at bounding box center [503, 97] width 160 height 18
click at [167, 210] on link "Recipients" at bounding box center [229, 211] width 217 height 32
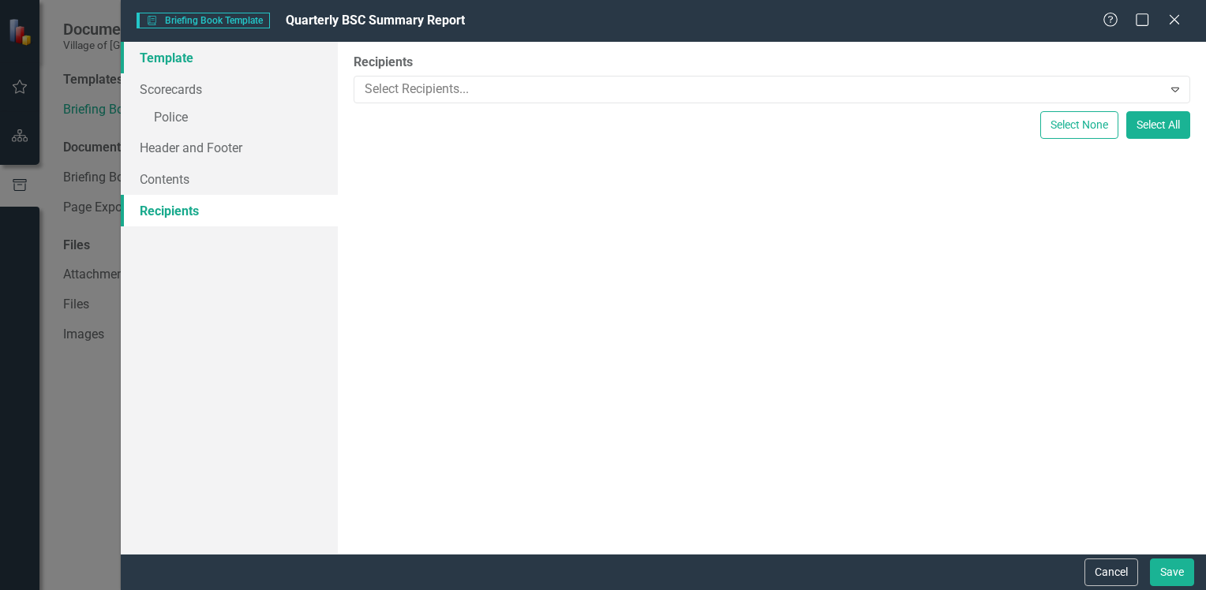
click at [158, 61] on link "Template" at bounding box center [229, 58] width 217 height 32
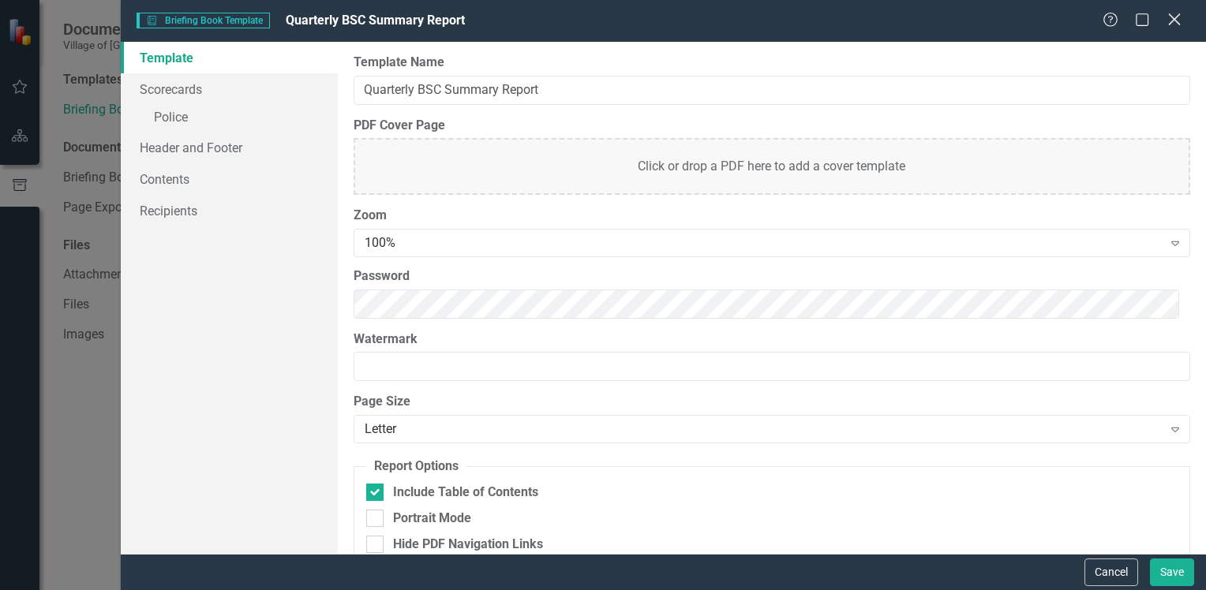
click at [1174, 22] on icon "Close" at bounding box center [1174, 19] width 20 height 15
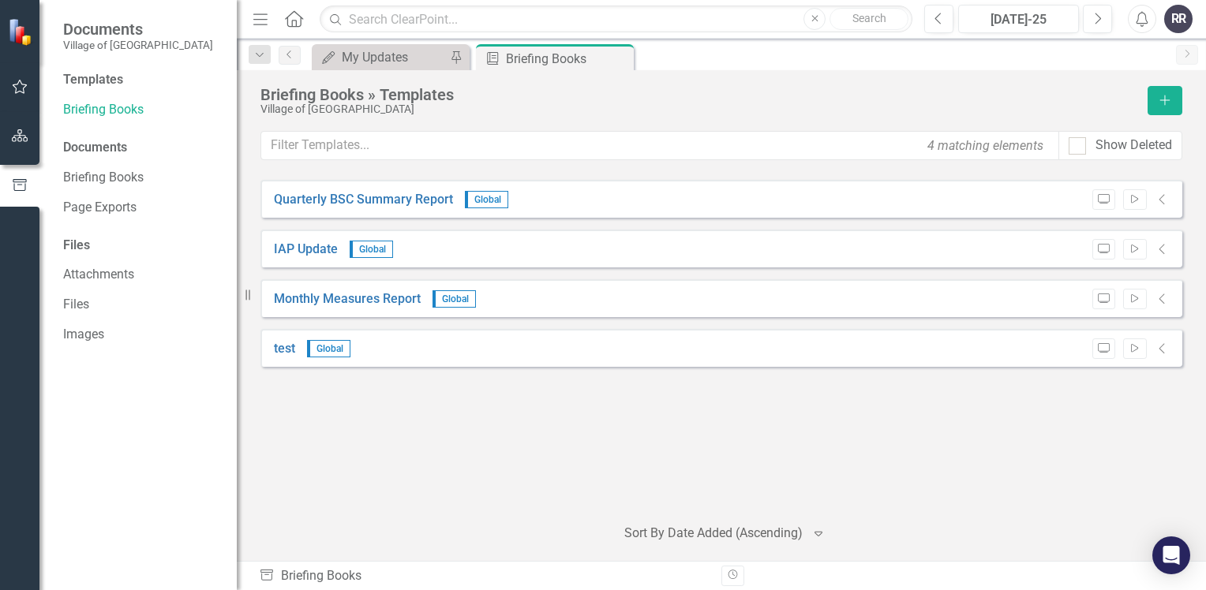
click at [21, 35] on img at bounding box center [22, 31] width 28 height 28
click at [25, 88] on icon "button" at bounding box center [20, 87] width 17 height 13
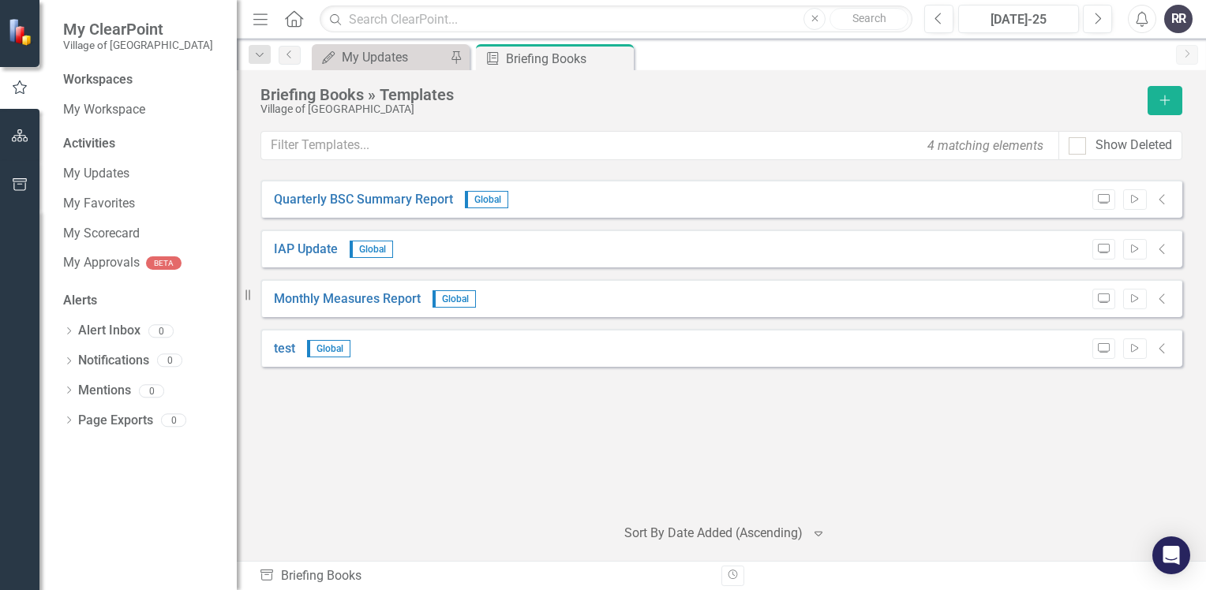
click at [9, 30] on img at bounding box center [22, 31] width 28 height 28
click at [28, 144] on button "button" at bounding box center [20, 136] width 36 height 33
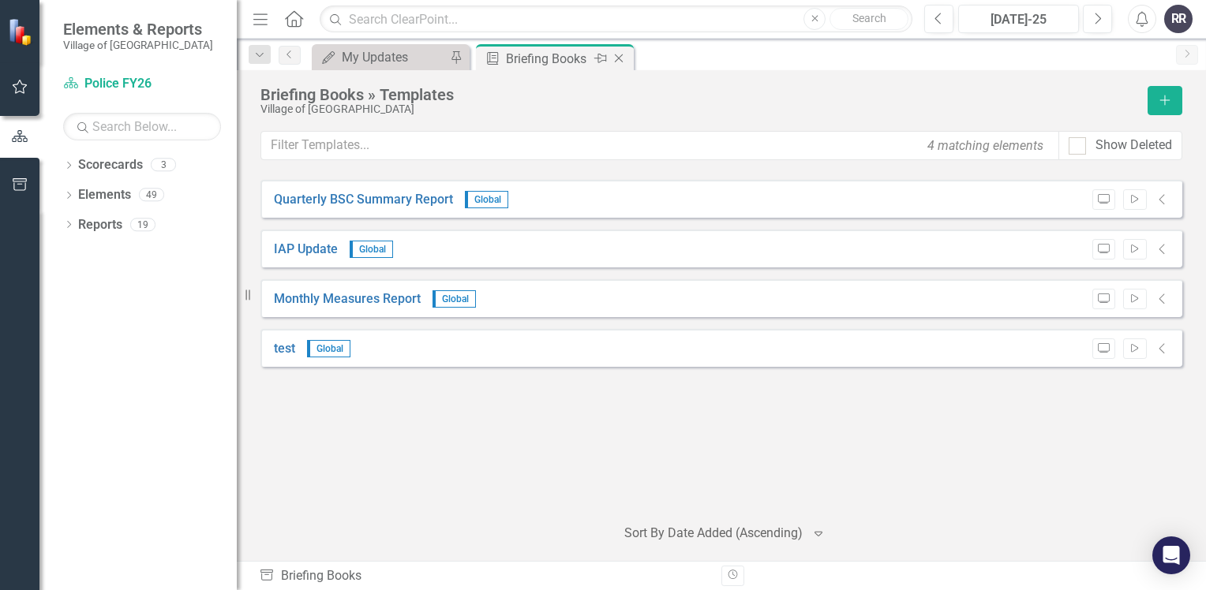
click at [625, 62] on icon "Close" at bounding box center [619, 58] width 16 height 13
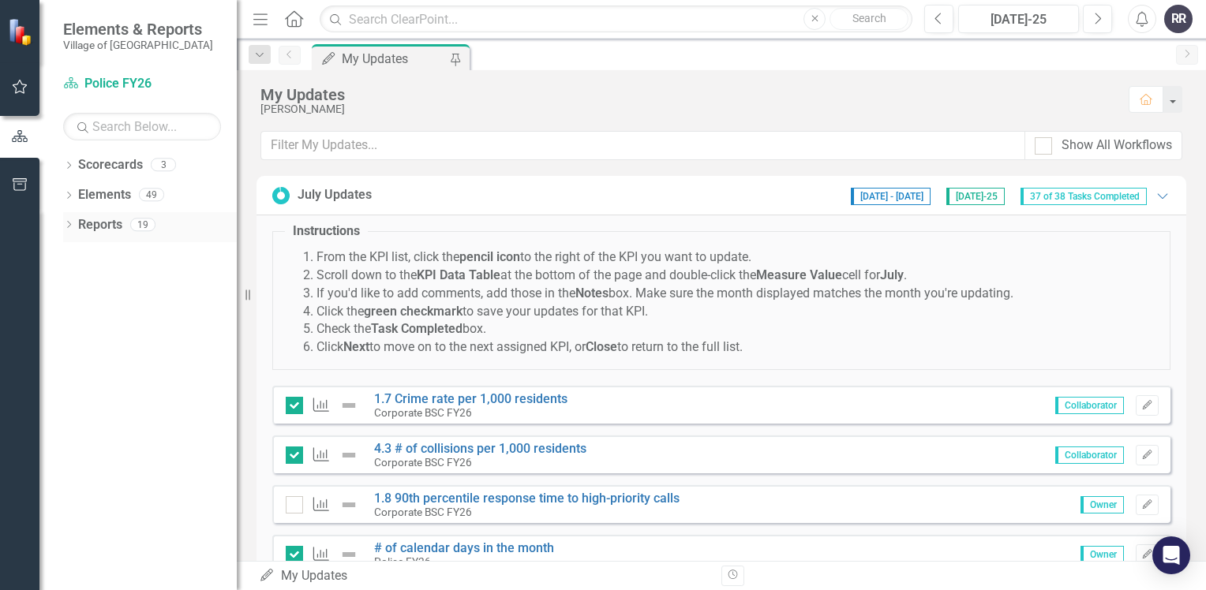
click at [73, 222] on icon "Dropdown" at bounding box center [68, 226] width 11 height 9
